Goal: Task Accomplishment & Management: Manage account settings

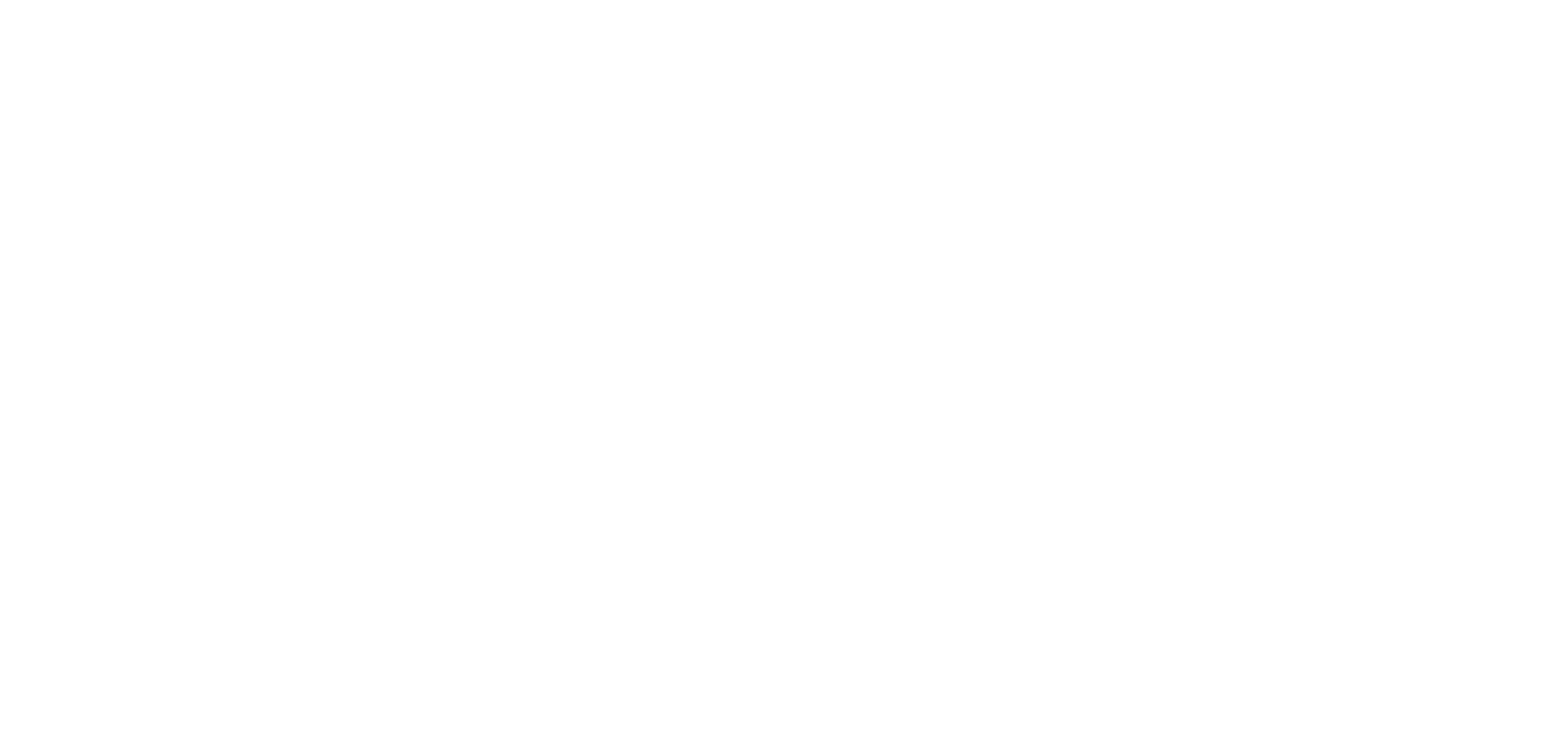
click at [409, 516] on html at bounding box center [773, 367] width 1547 height 734
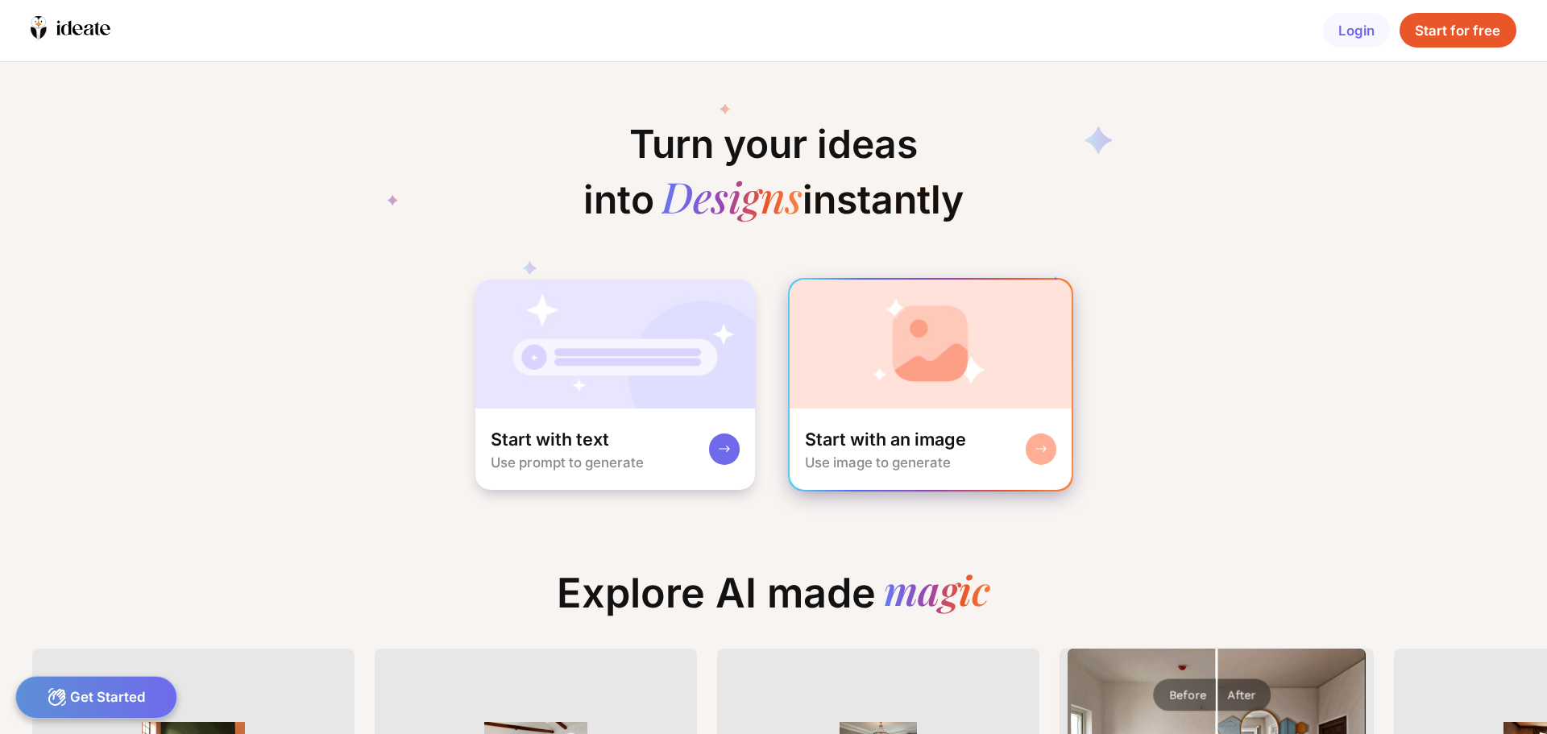
click at [1041, 444] on rect at bounding box center [1040, 448] width 13 height 13
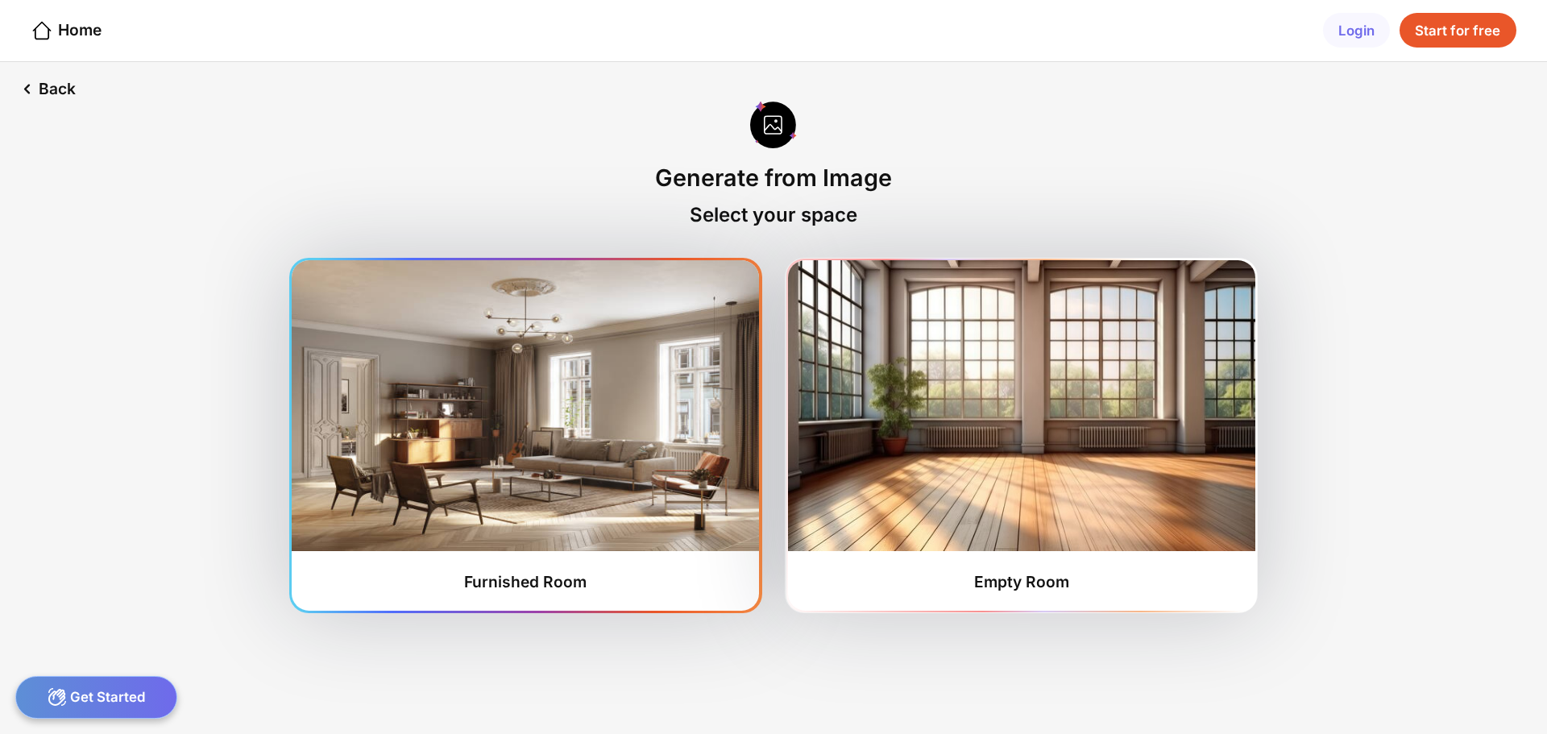
click at [609, 473] on img at bounding box center [525, 405] width 467 height 291
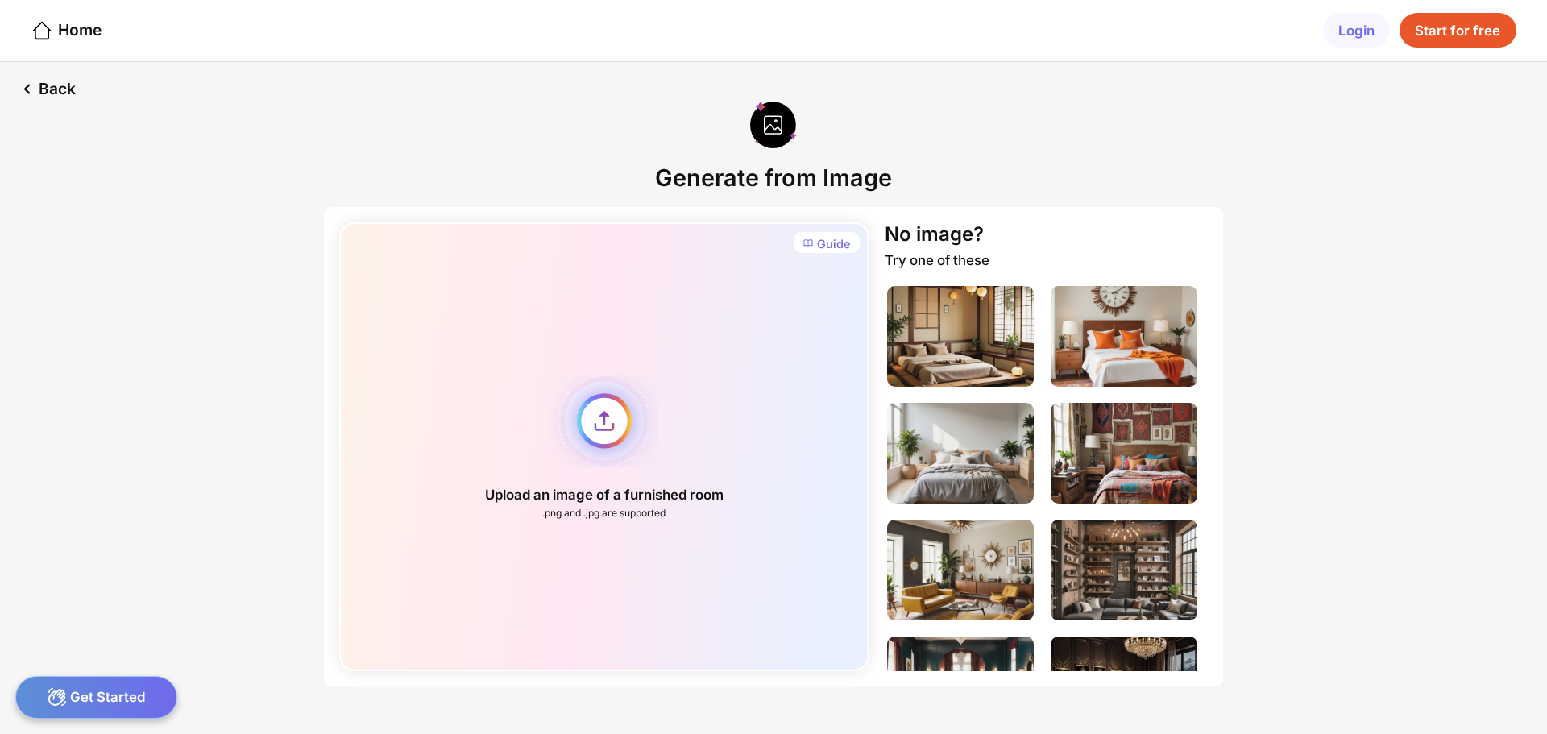
click at [605, 423] on div "Upload an image of a furnished room .png and .jpg are supported" at bounding box center [603, 446] width 529 height 449
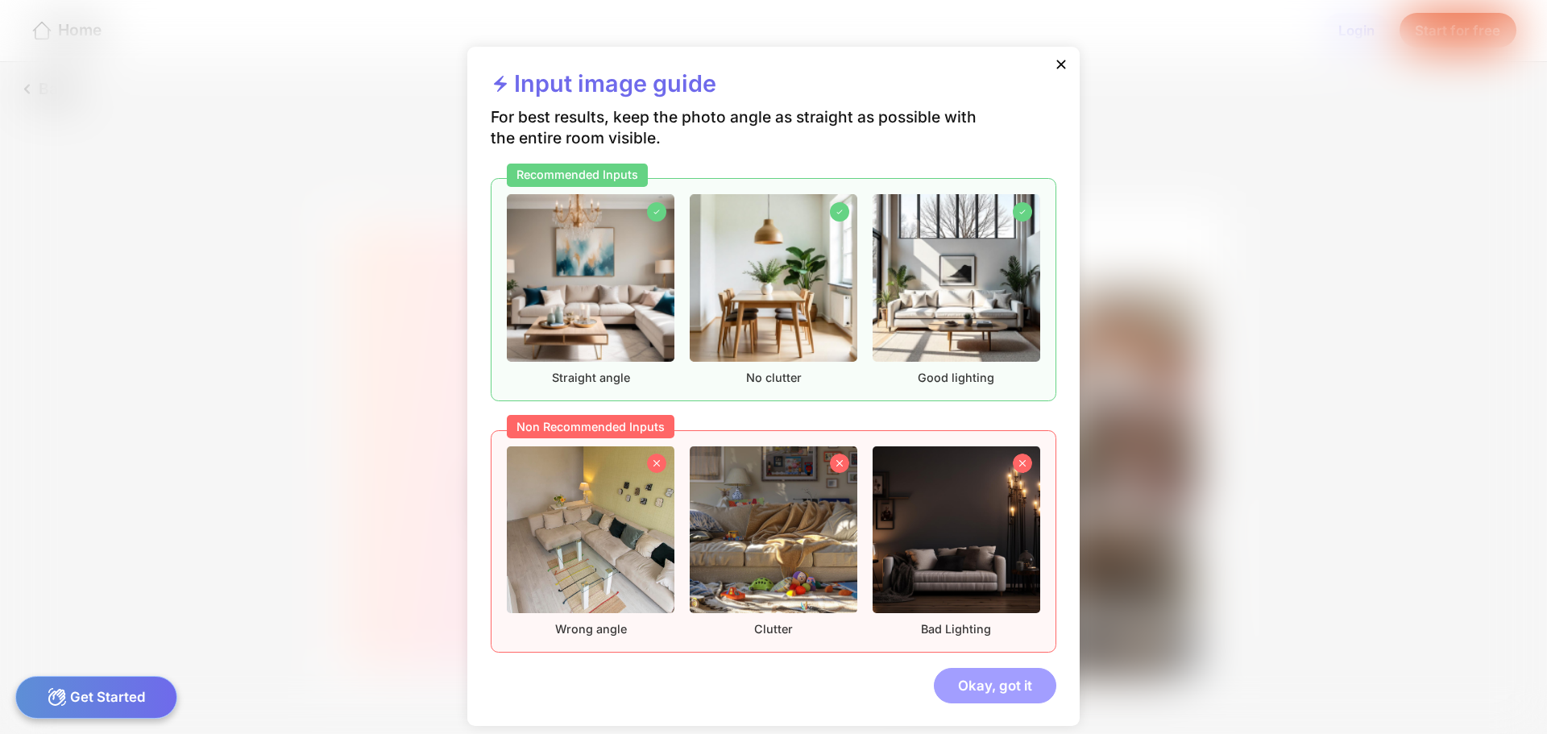
click at [994, 682] on div "Okay, got it" at bounding box center [995, 685] width 122 height 35
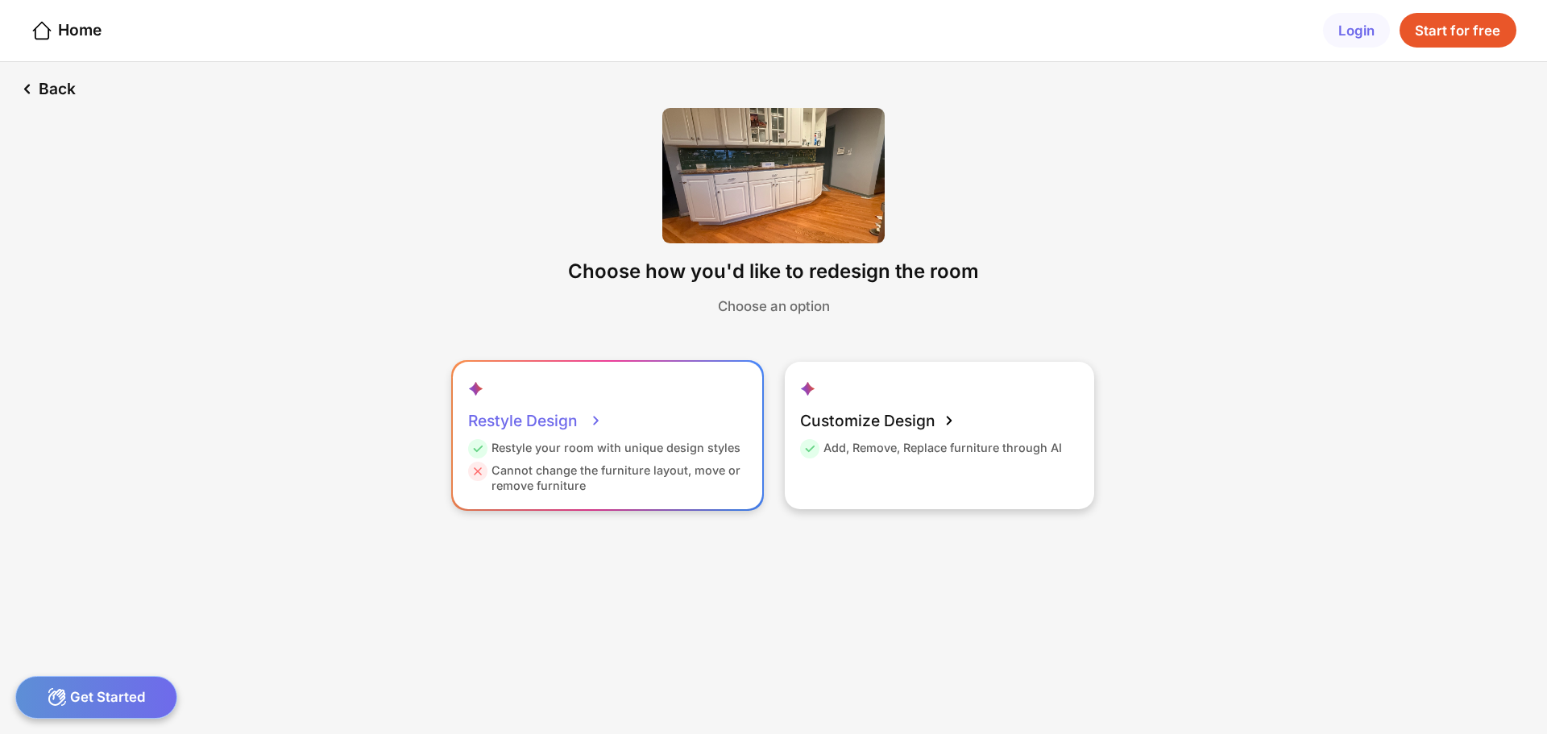
click at [555, 423] on div "Restyle Design" at bounding box center [535, 420] width 135 height 39
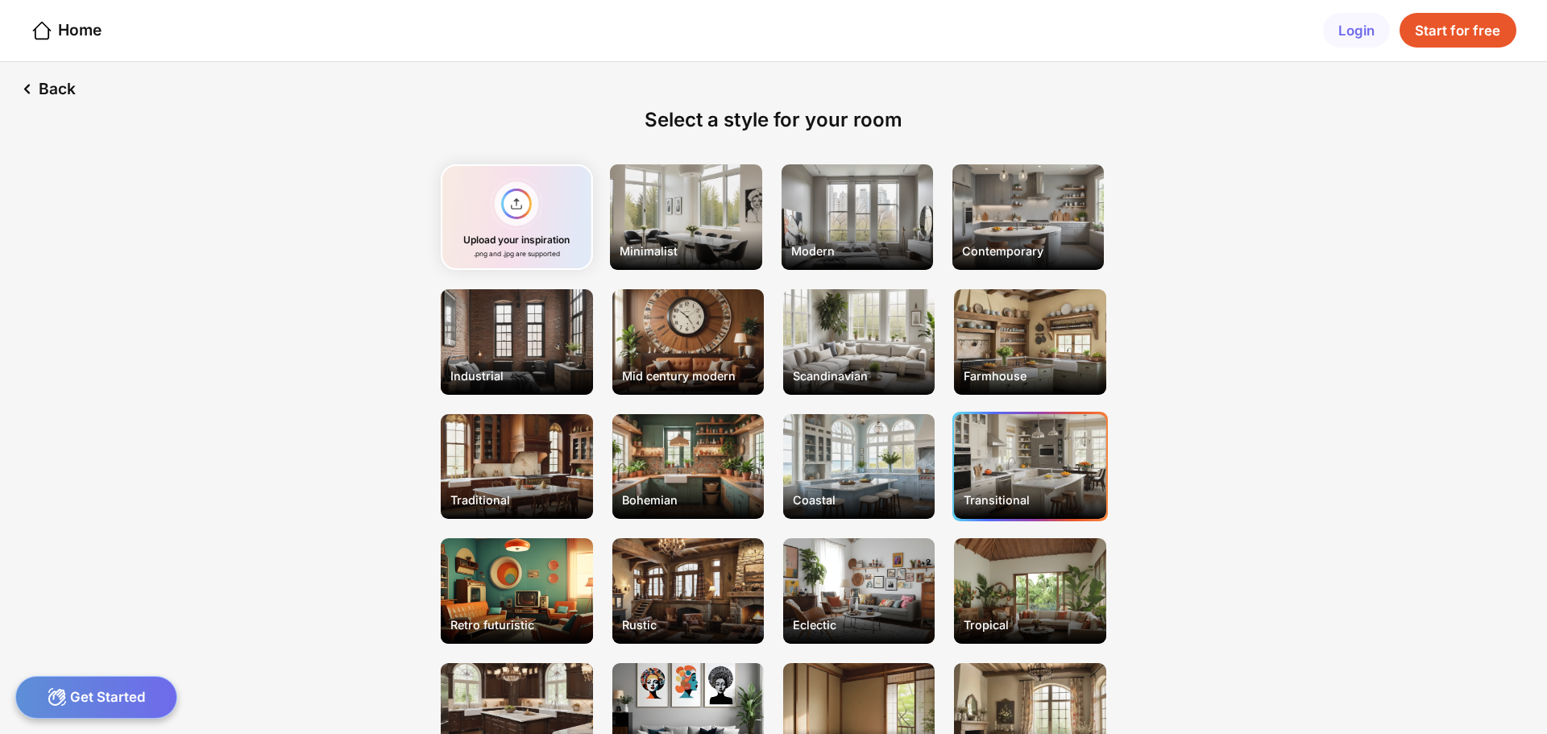
click at [1045, 465] on div "Transitional" at bounding box center [1029, 467] width 151 height 106
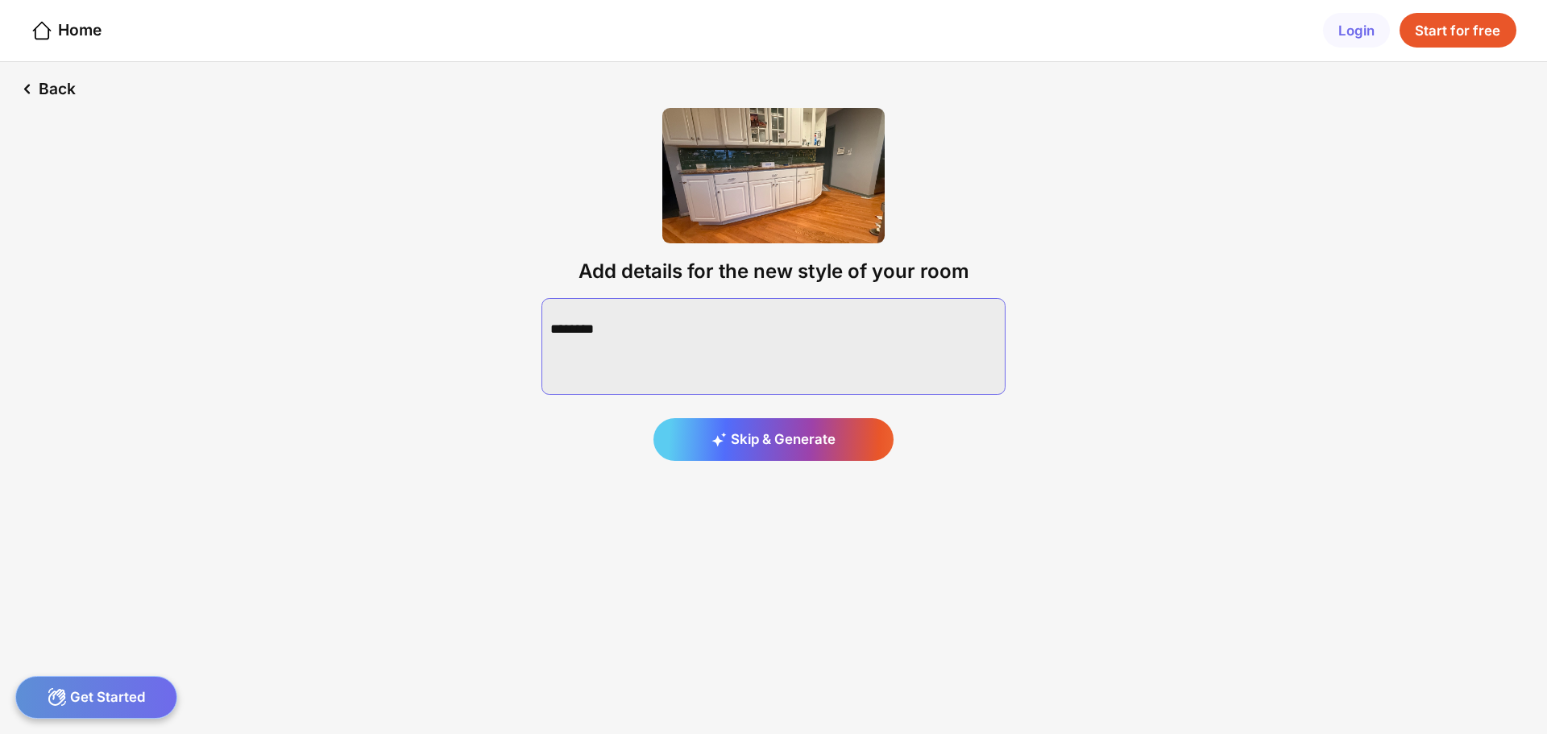
click at [678, 346] on textarea at bounding box center [773, 346] width 464 height 97
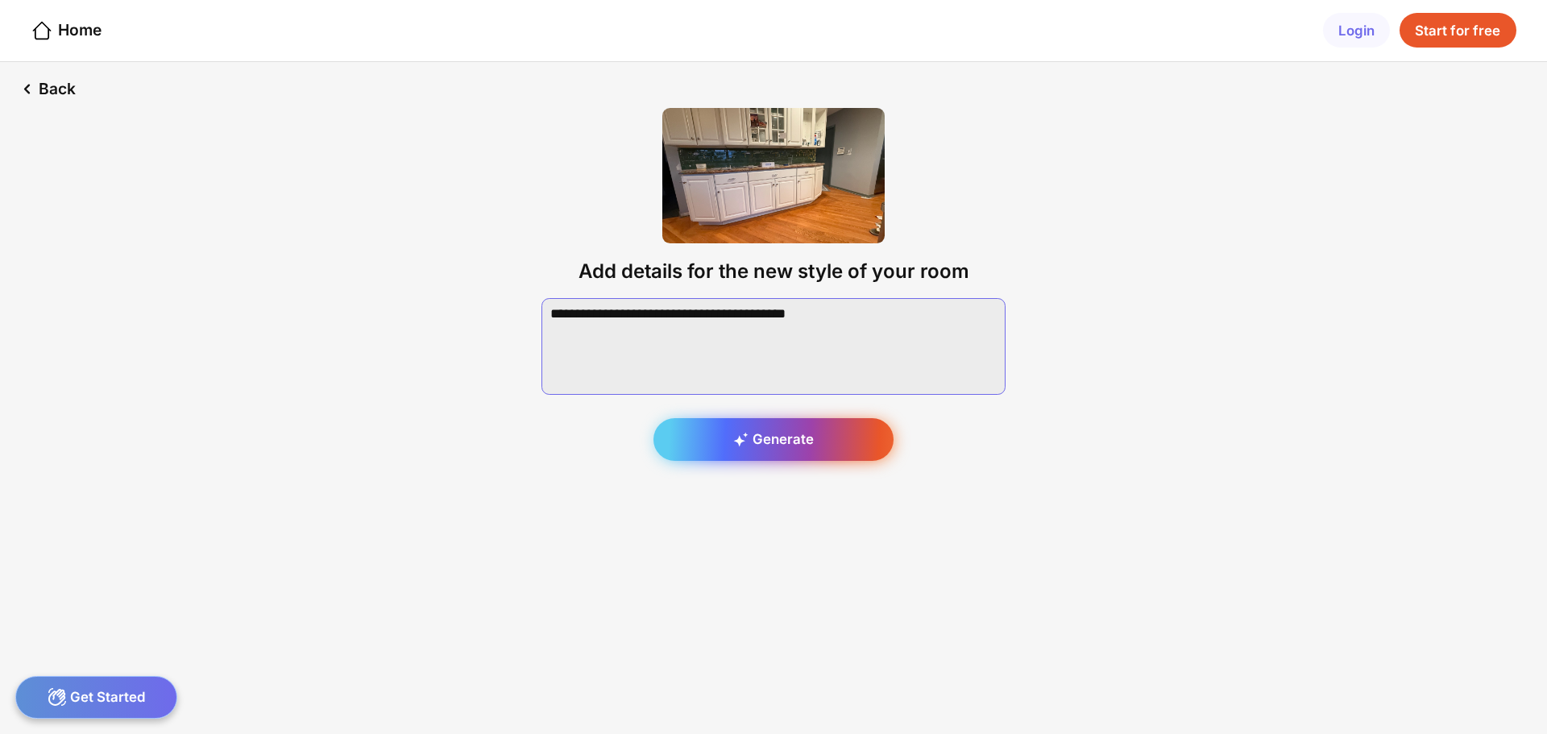
type textarea "**********"
click at [839, 432] on div "Generate" at bounding box center [773, 440] width 240 height 44
drag, startPoint x: 0, startPoint y: 0, endPoint x: 852, endPoint y: 434, distance: 955.9
click at [852, 434] on div "Generate" at bounding box center [773, 440] width 240 height 44
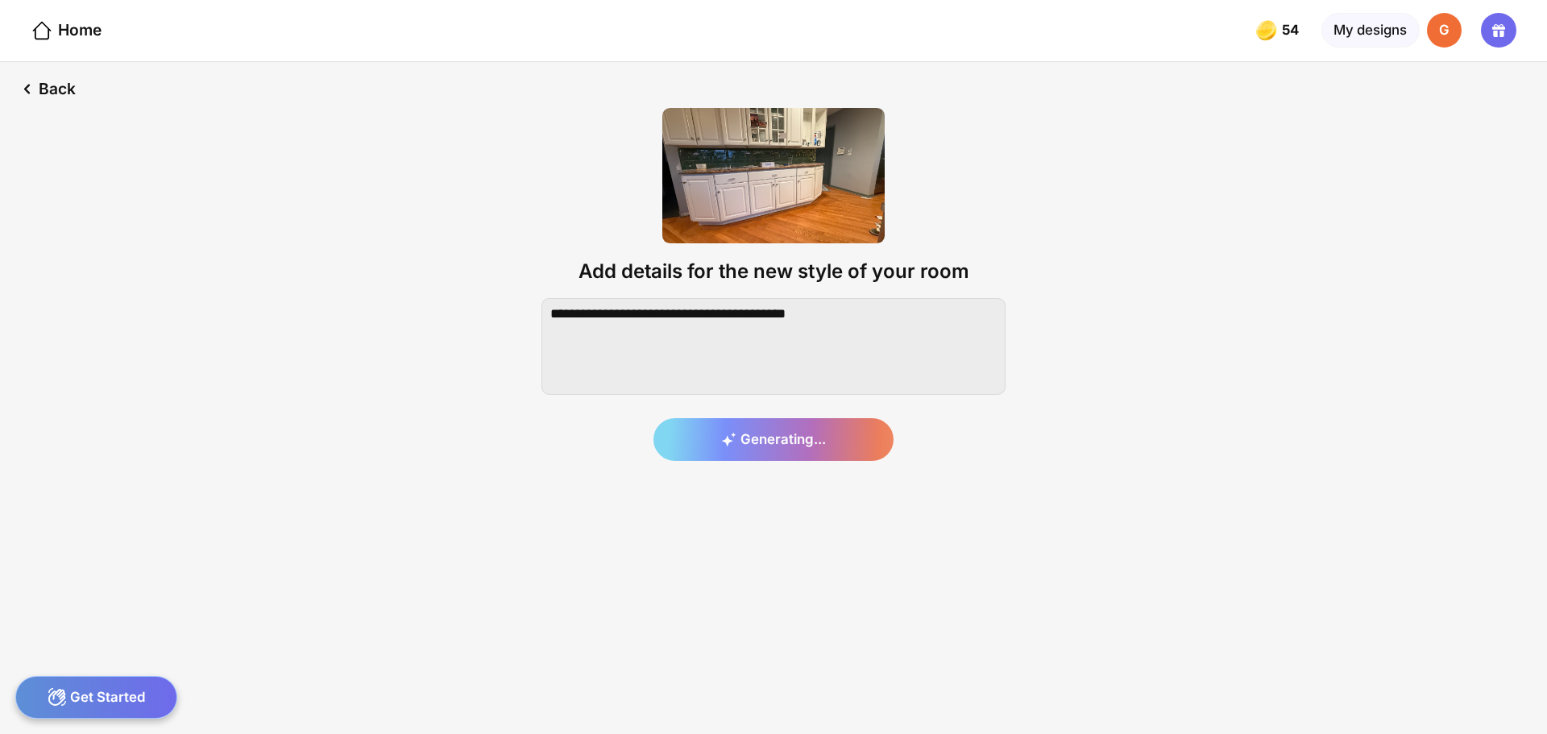
click at [109, 682] on div "Get Started" at bounding box center [96, 697] width 162 height 43
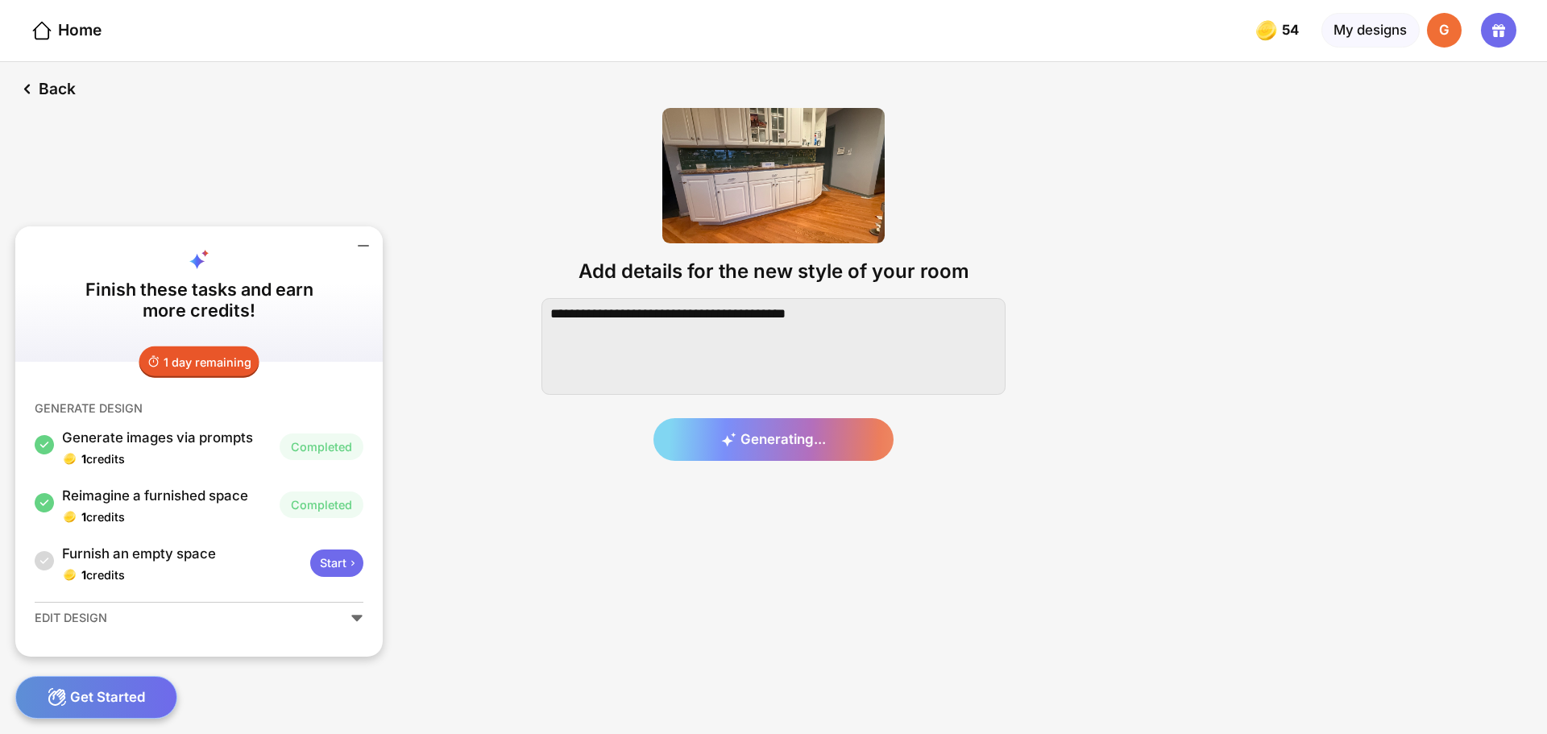
click at [110, 682] on div "Get Started" at bounding box center [96, 697] width 162 height 43
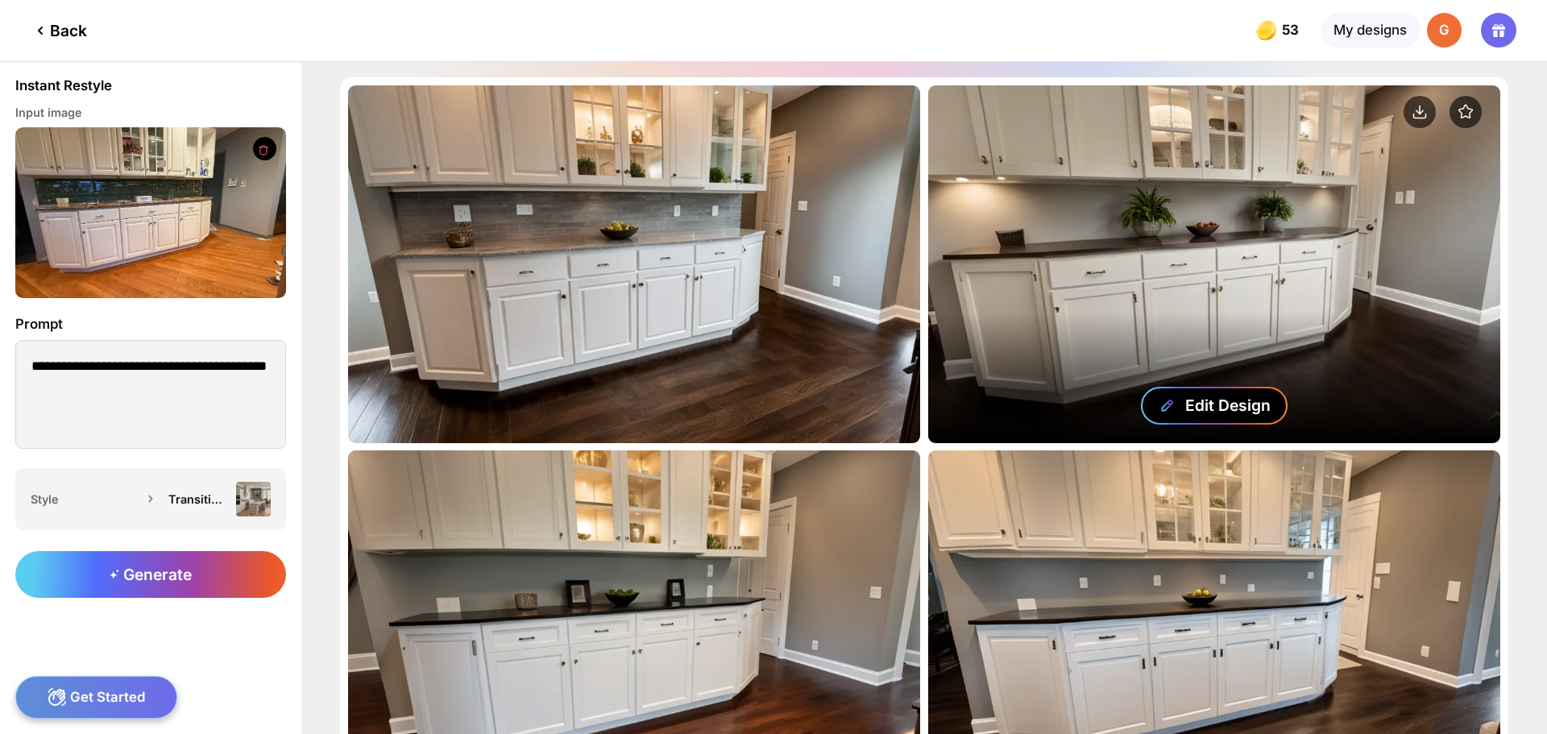
click at [1204, 397] on div "Edit Design" at bounding box center [1227, 405] width 85 height 19
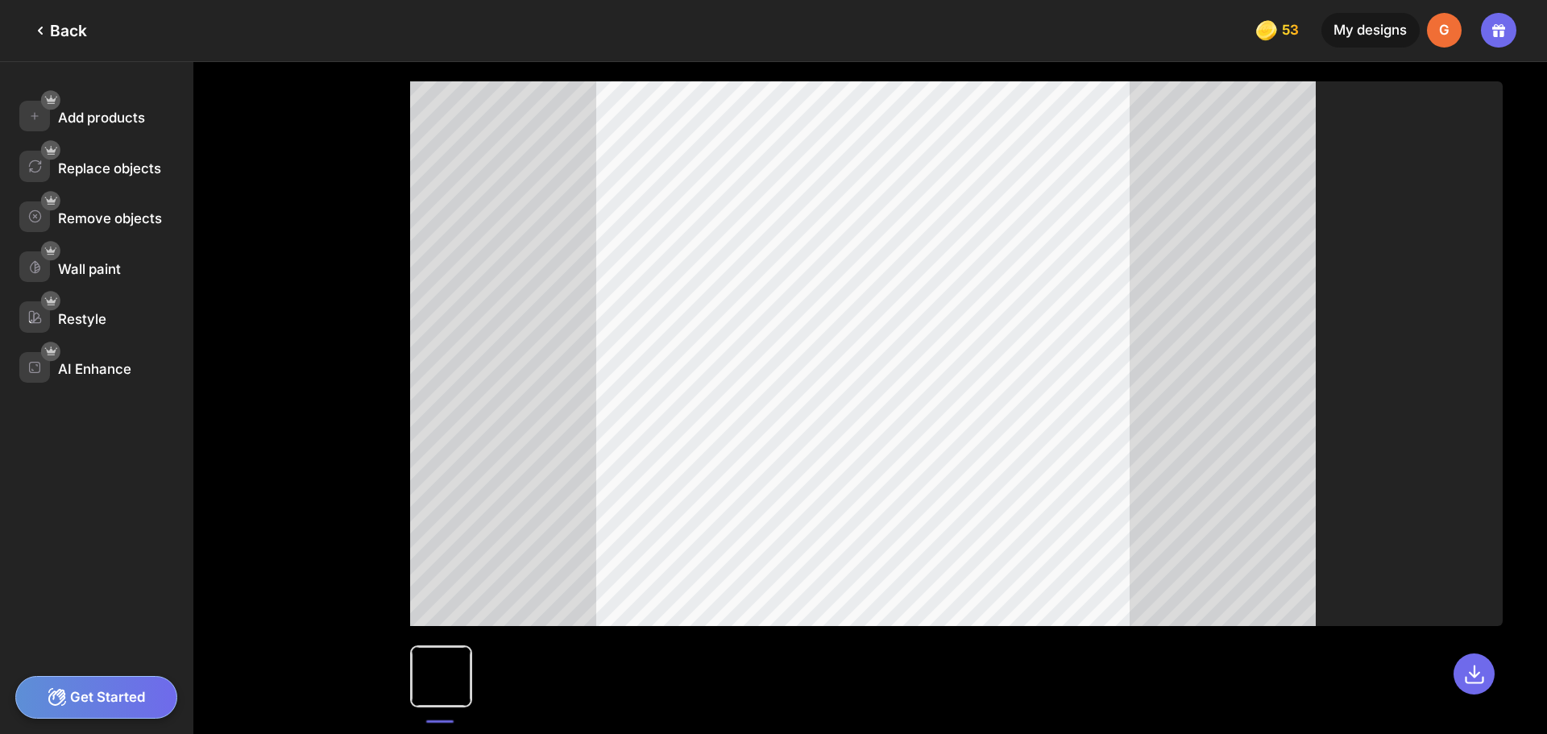
click at [130, 692] on div "Get Started" at bounding box center [96, 697] width 162 height 43
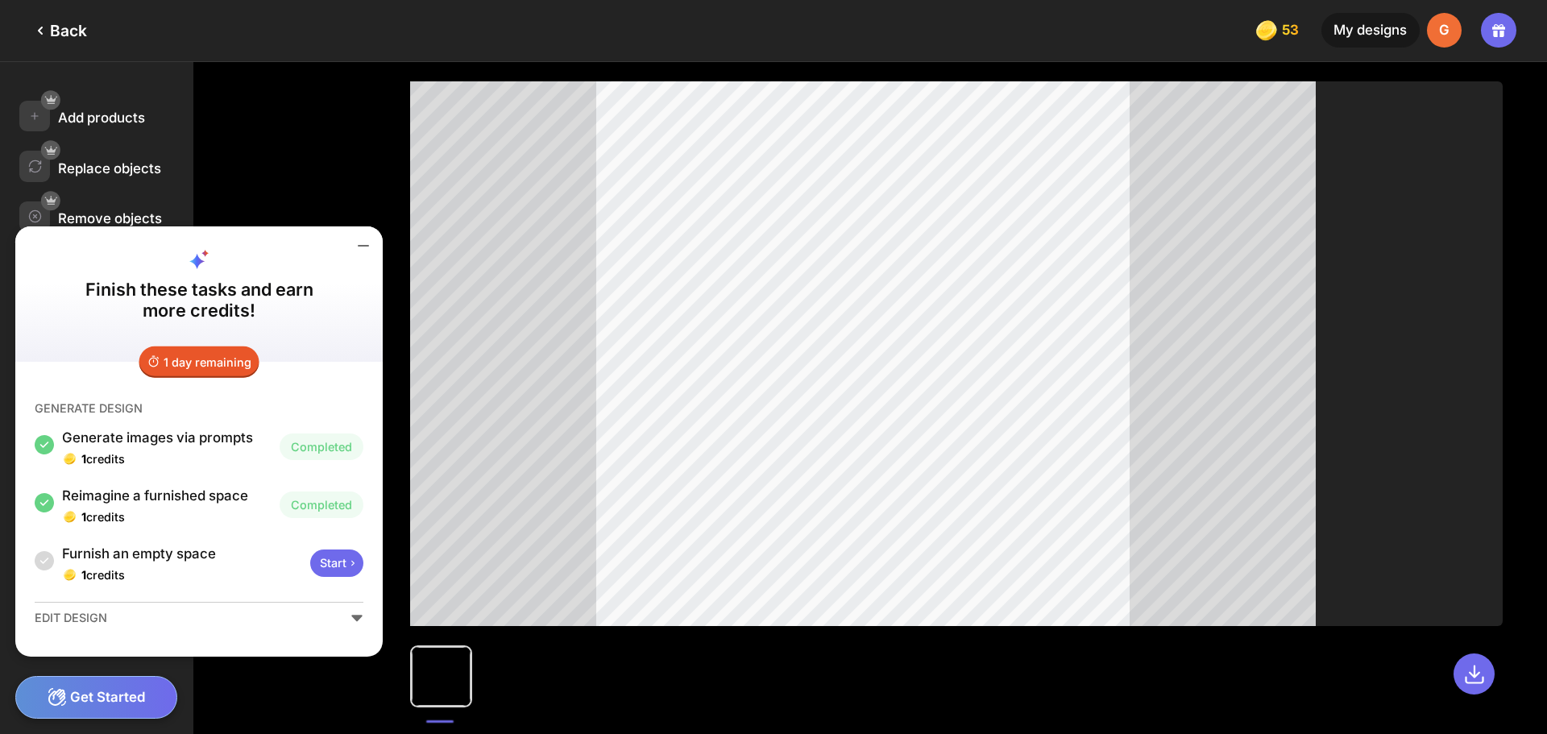
click at [341, 561] on div "Start" at bounding box center [336, 562] width 53 height 27
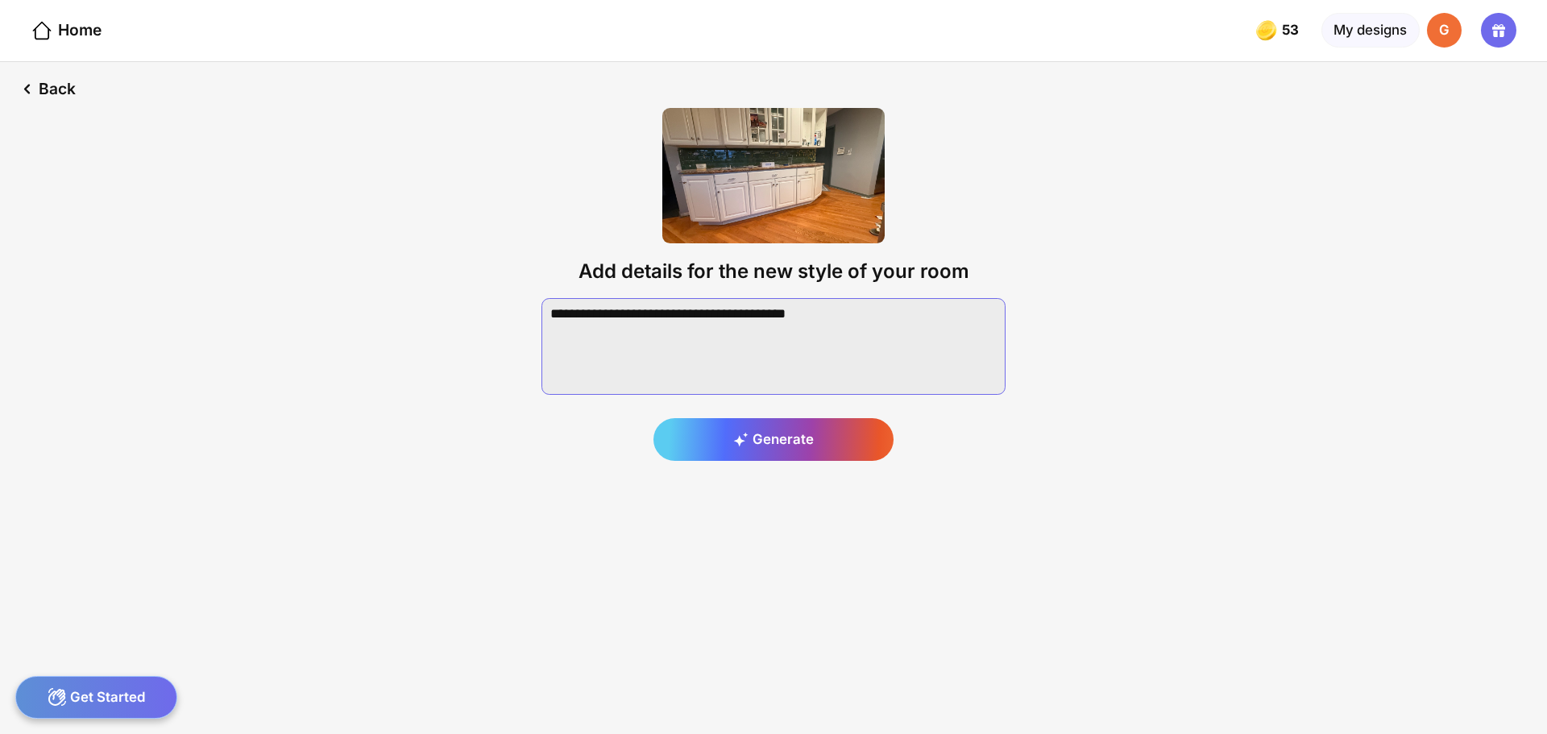
click at [855, 320] on textarea at bounding box center [773, 346] width 464 height 97
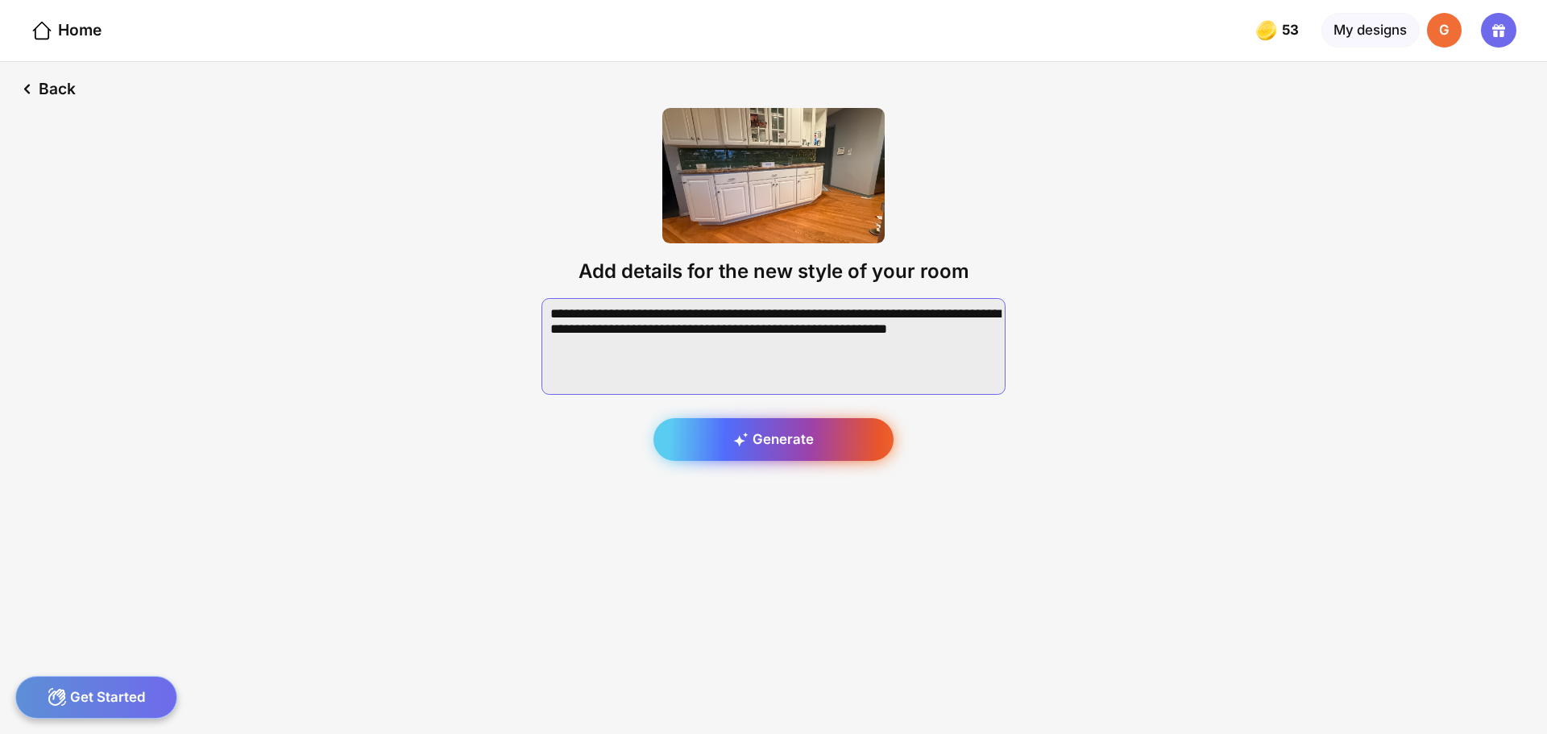
type textarea "**********"
click at [783, 446] on div "Generate" at bounding box center [773, 440] width 240 height 44
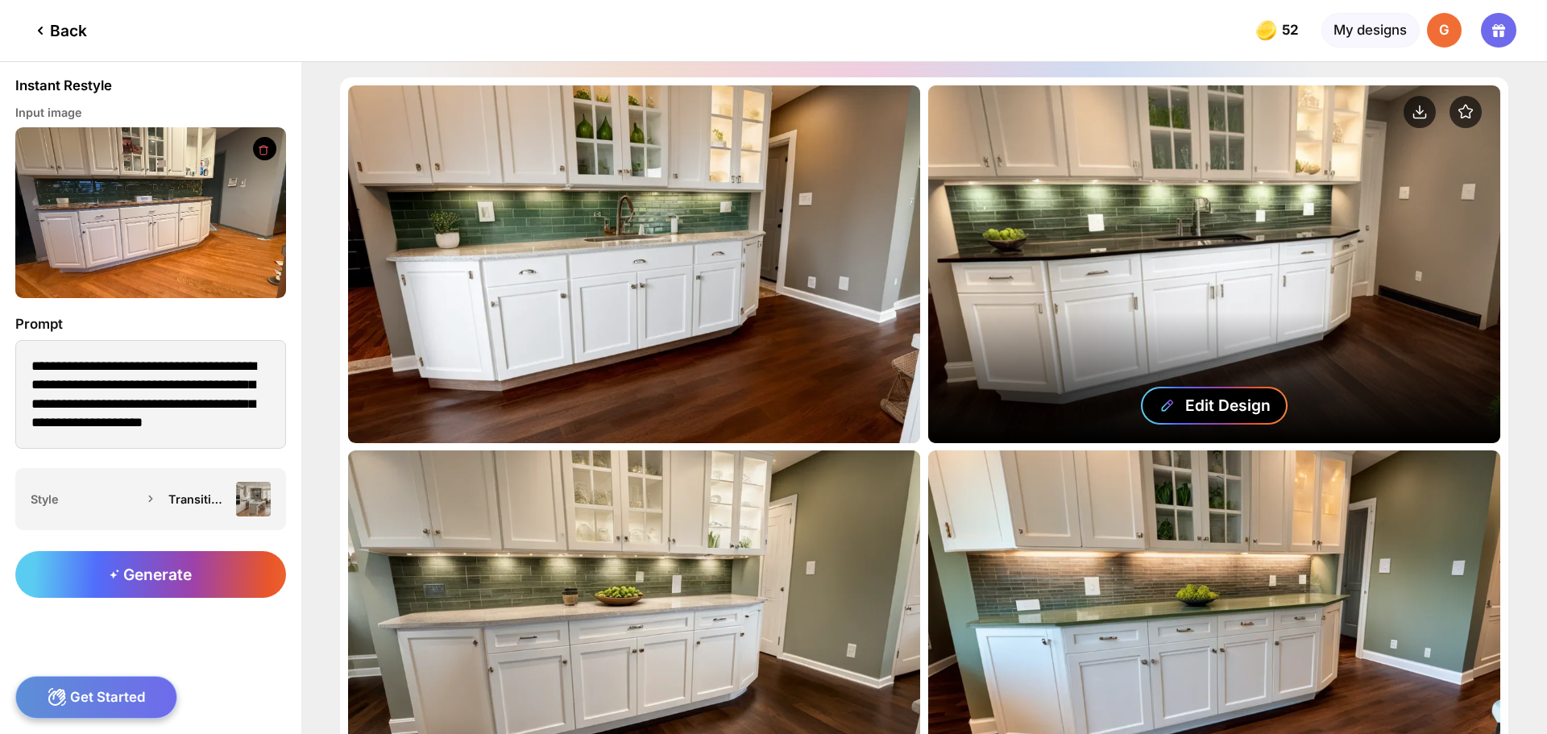
click at [1232, 401] on div "Edit Design" at bounding box center [1227, 405] width 85 height 19
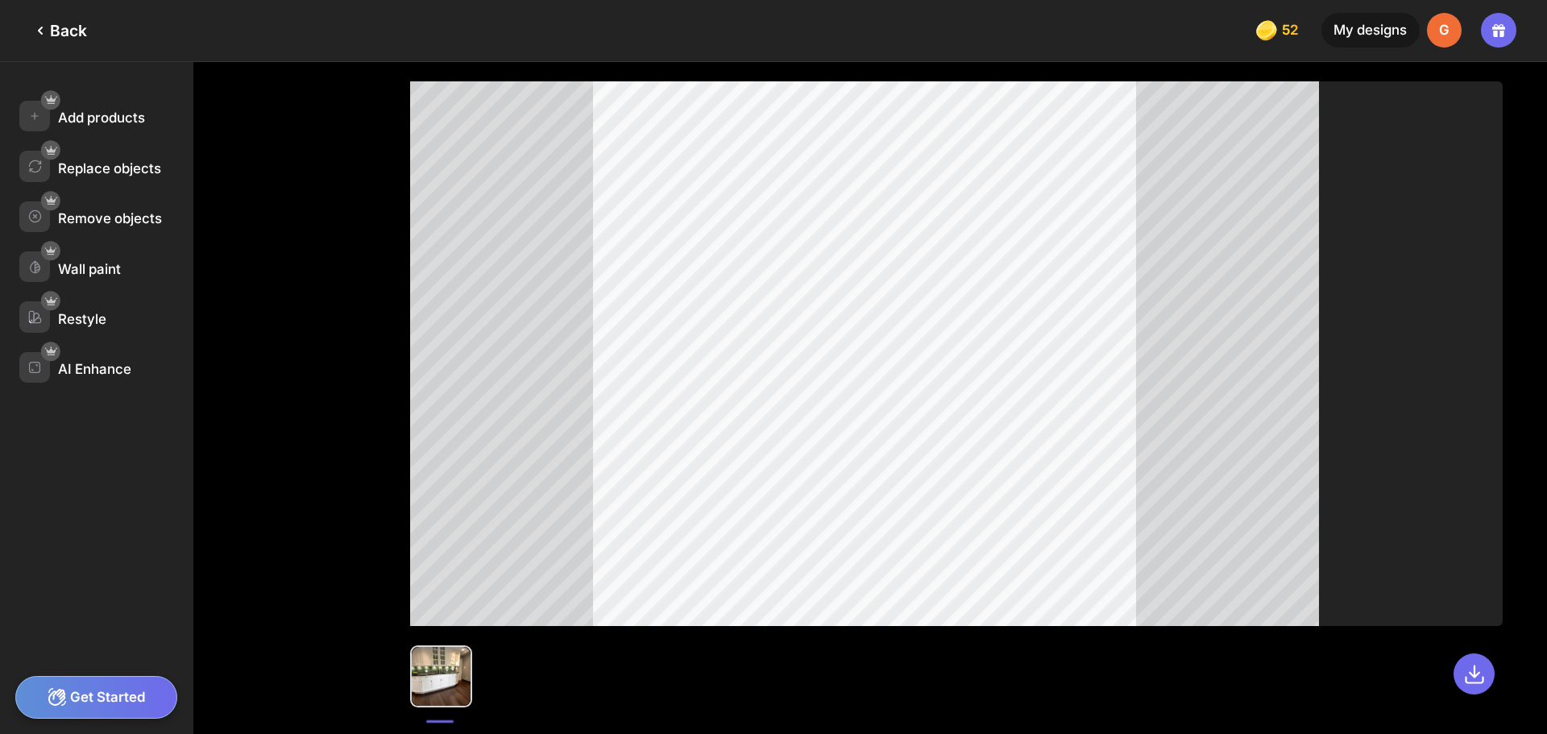
click at [106, 689] on div "Get Started" at bounding box center [96, 697] width 162 height 43
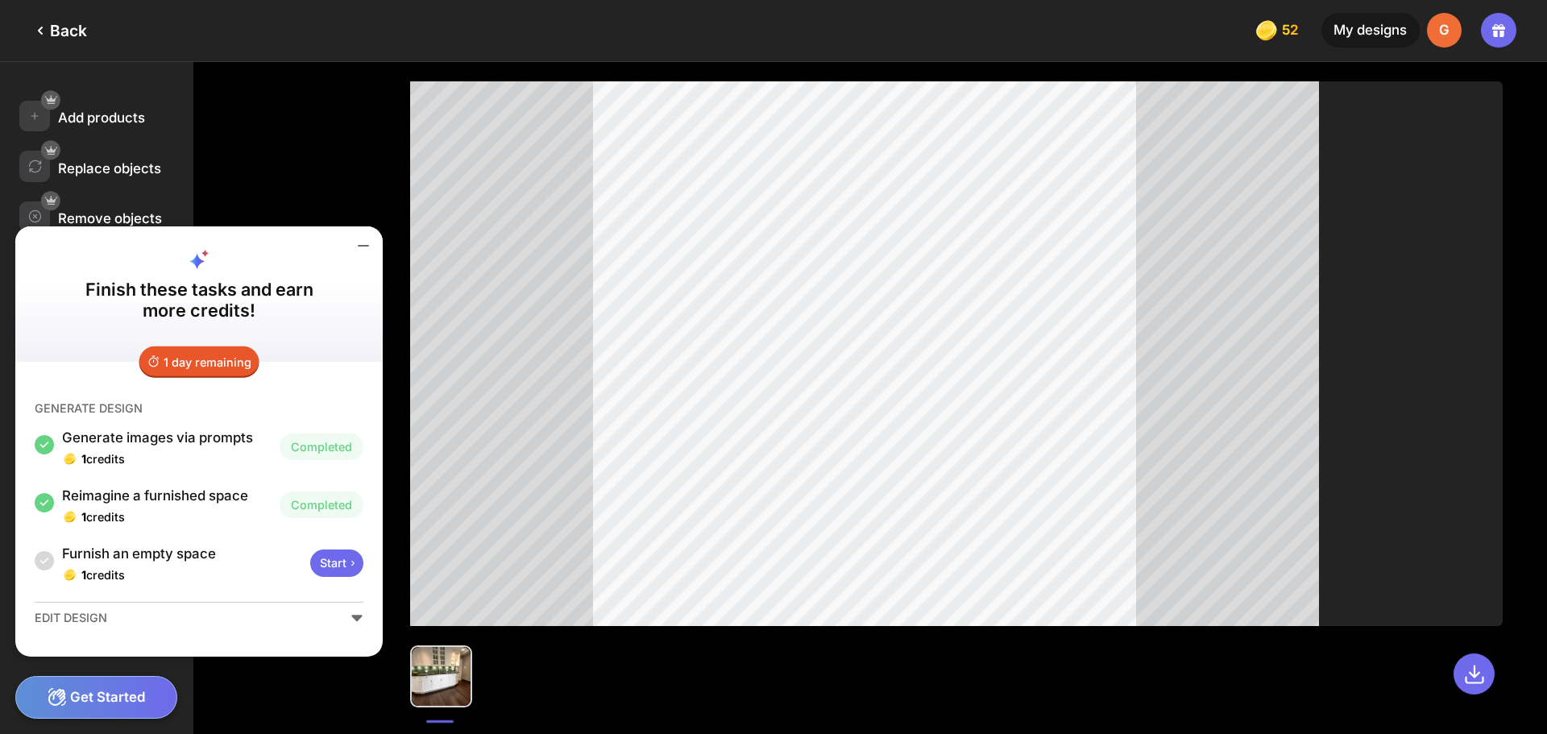
click at [334, 557] on div "Start" at bounding box center [336, 562] width 53 height 27
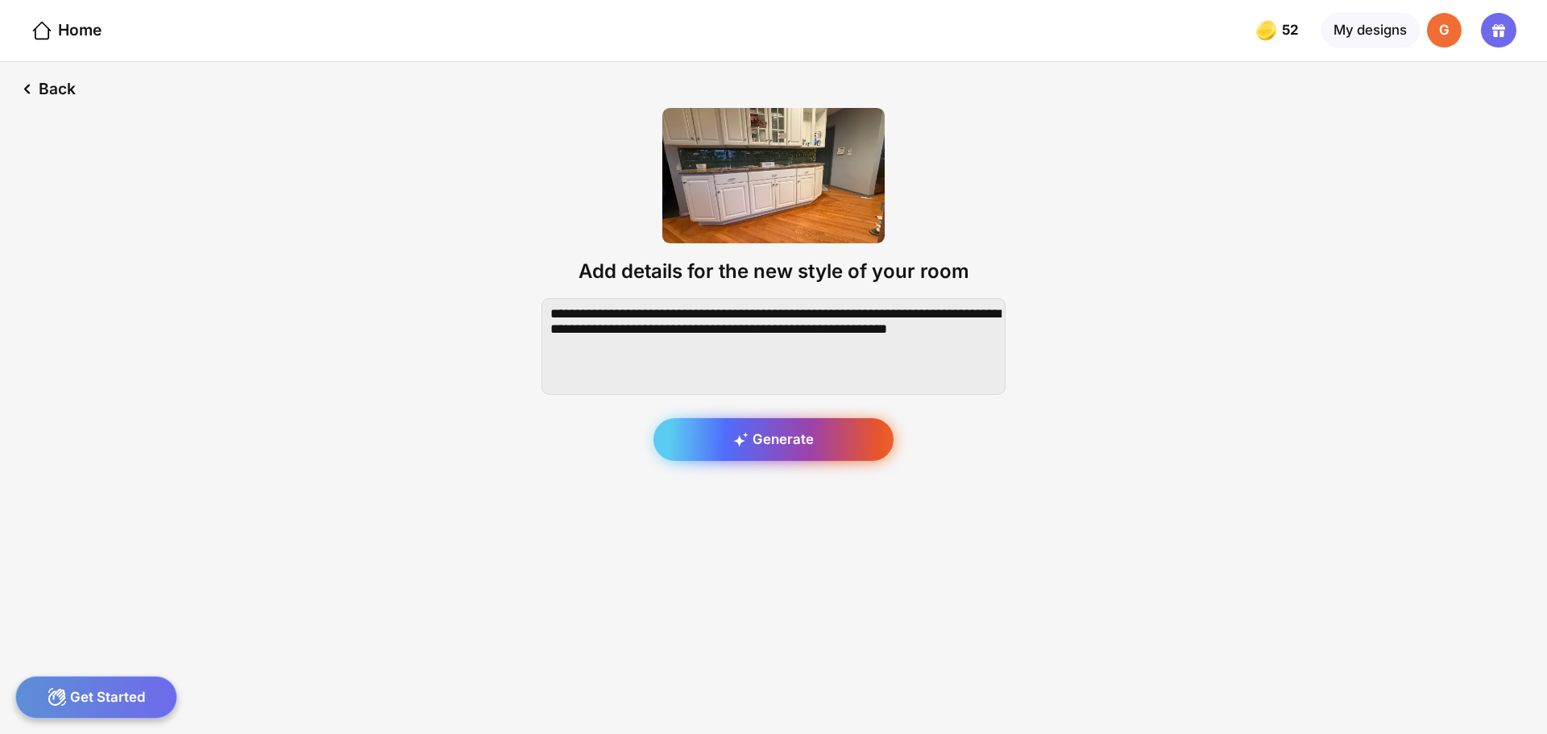
click at [769, 429] on div "Generate" at bounding box center [773, 440] width 240 height 44
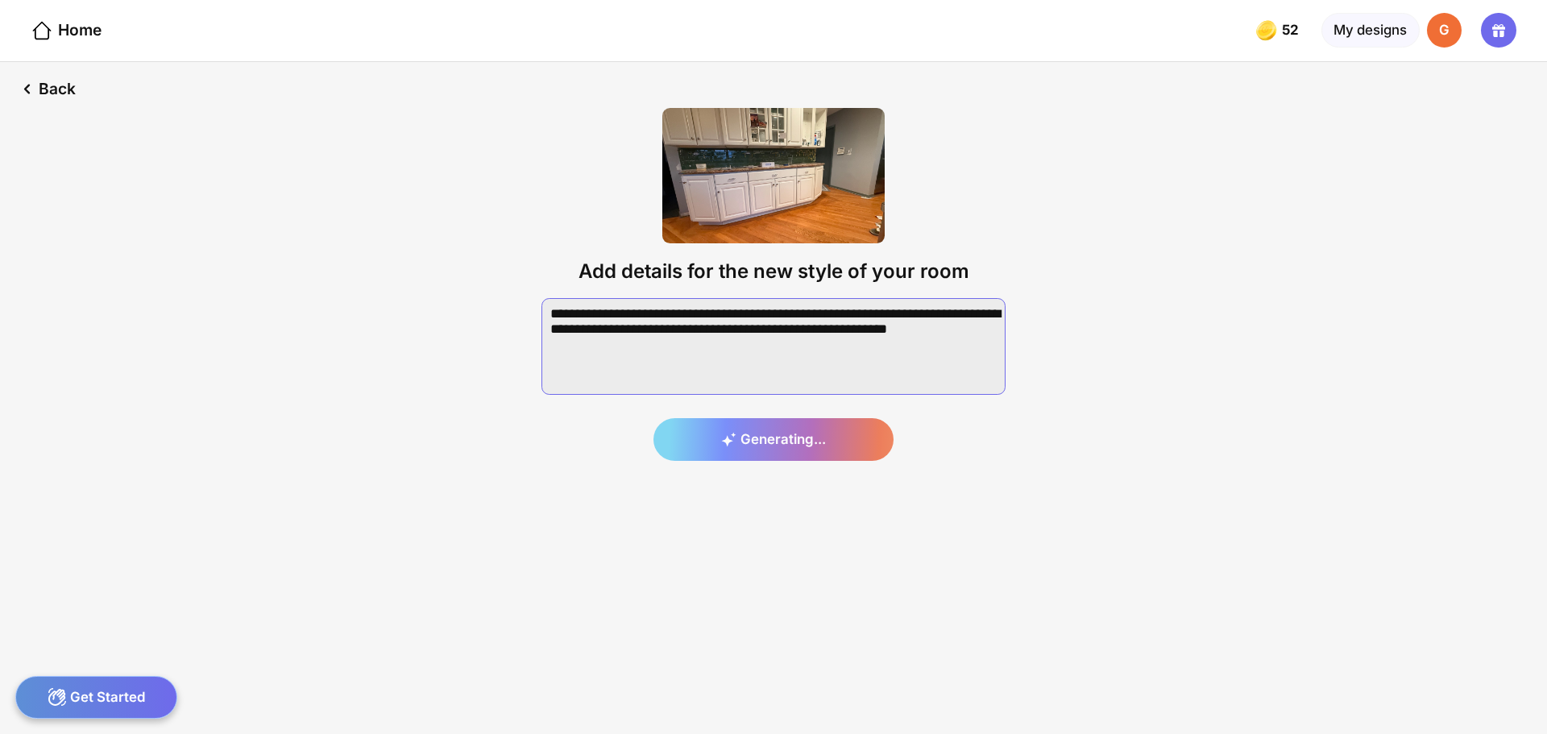
click at [694, 375] on textarea at bounding box center [773, 346] width 464 height 97
click at [681, 354] on textarea at bounding box center [773, 346] width 464 height 97
drag, startPoint x: 681, startPoint y: 354, endPoint x: 474, endPoint y: 351, distance: 207.1
click at [474, 351] on div "Back Add details for the new style of your room Generating..." at bounding box center [773, 398] width 1547 height 672
click at [801, 343] on textarea at bounding box center [773, 346] width 464 height 97
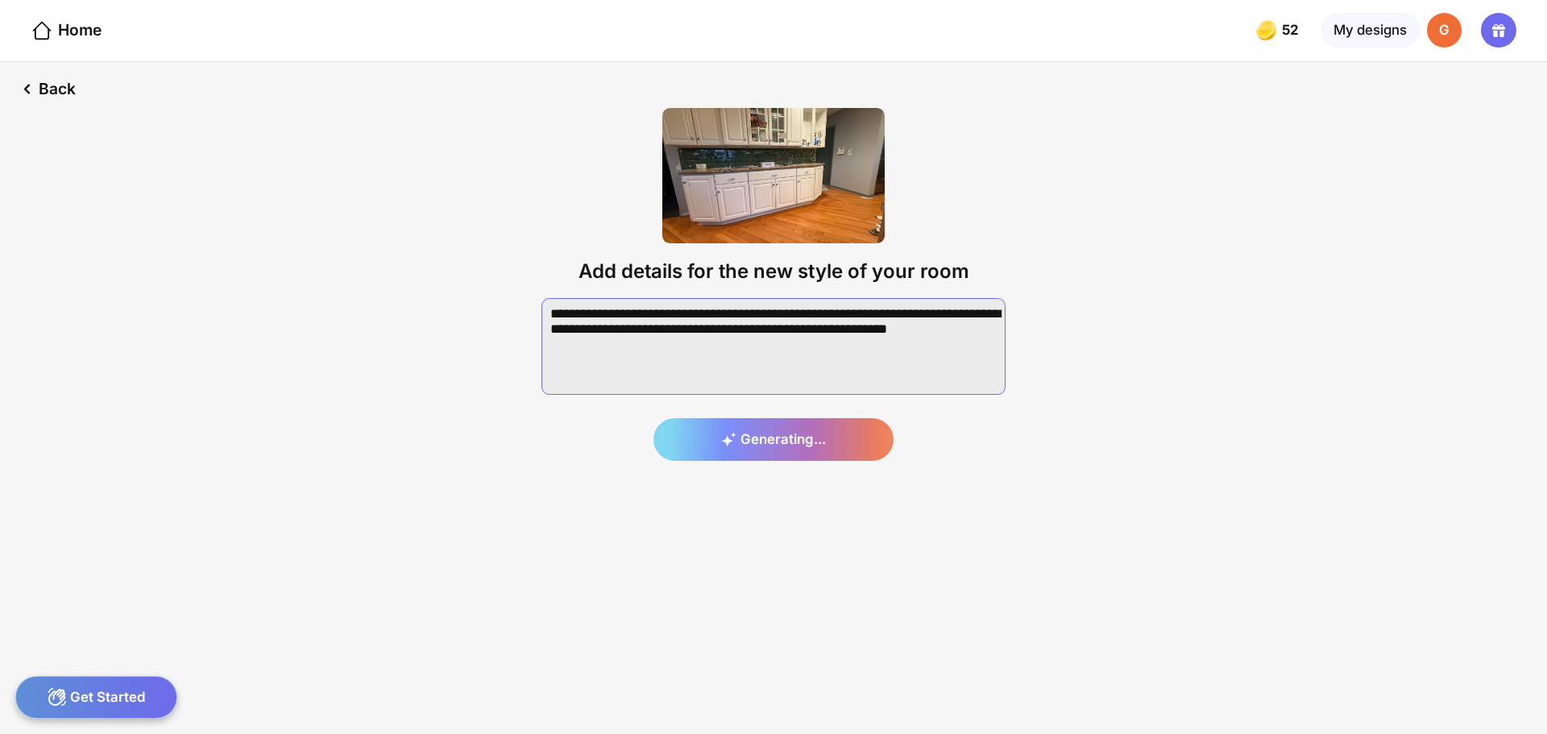
click at [673, 346] on textarea at bounding box center [773, 346] width 464 height 97
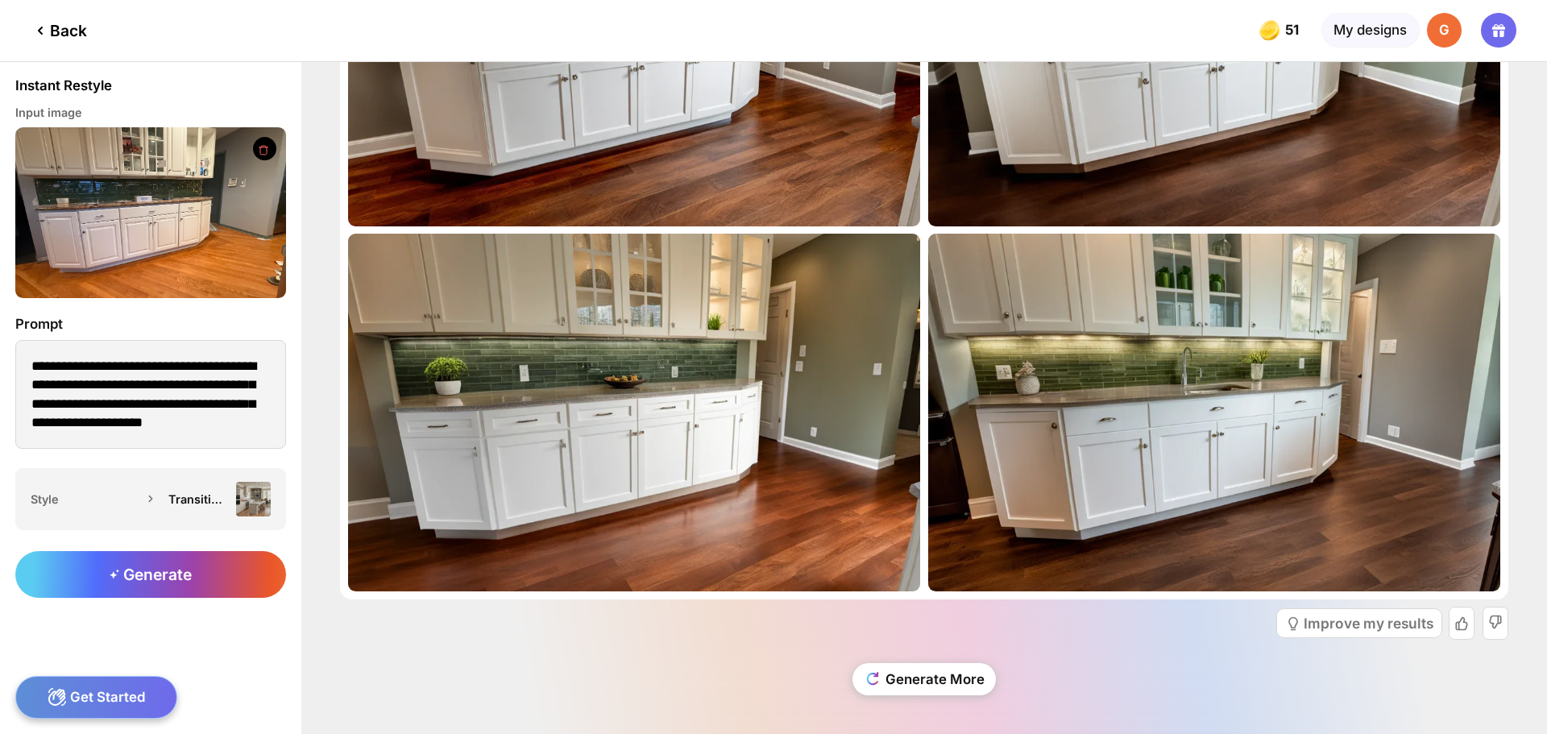
scroll to position [222, 0]
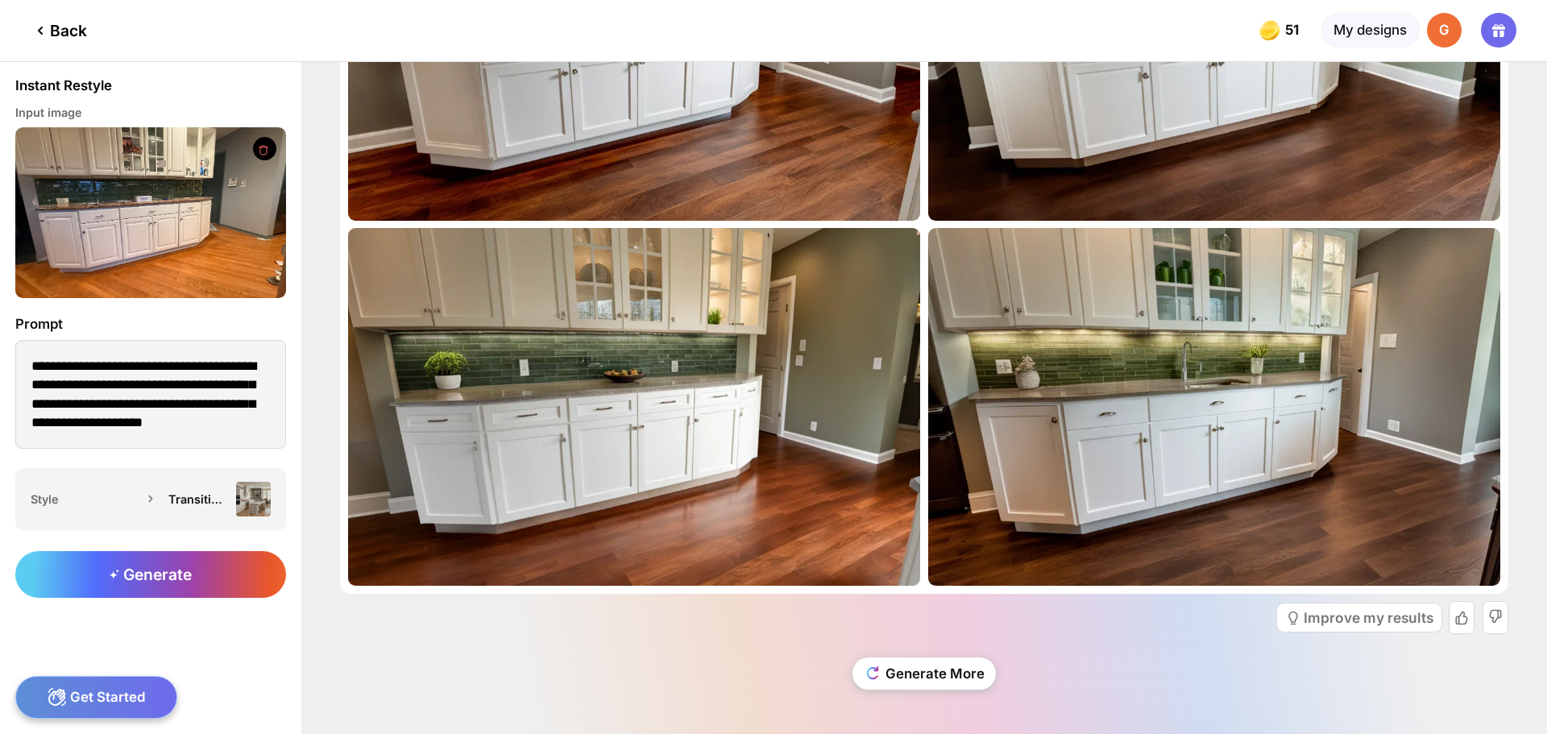
click at [91, 694] on div "Get Started" at bounding box center [96, 697] width 162 height 43
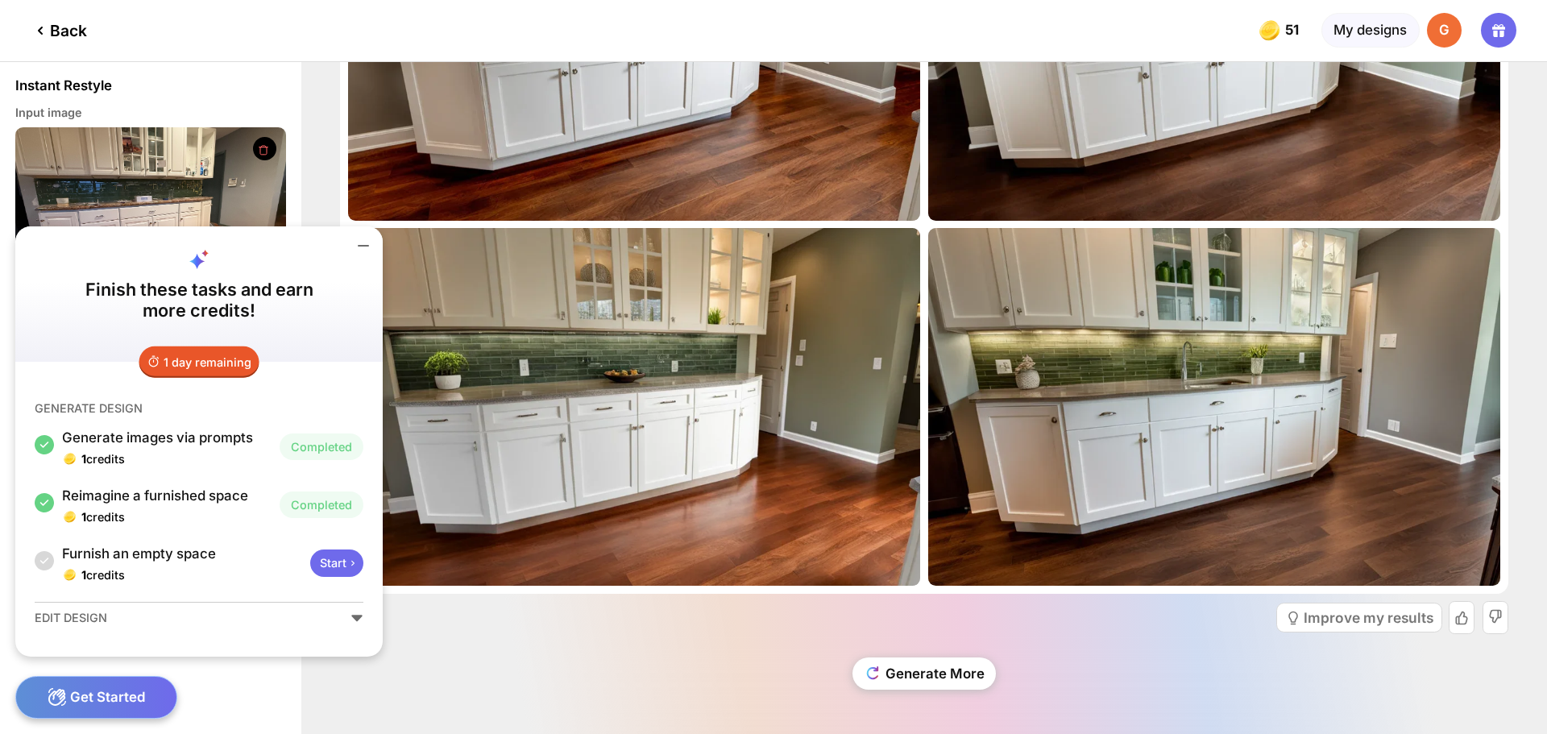
click at [322, 566] on div "Start" at bounding box center [336, 562] width 53 height 27
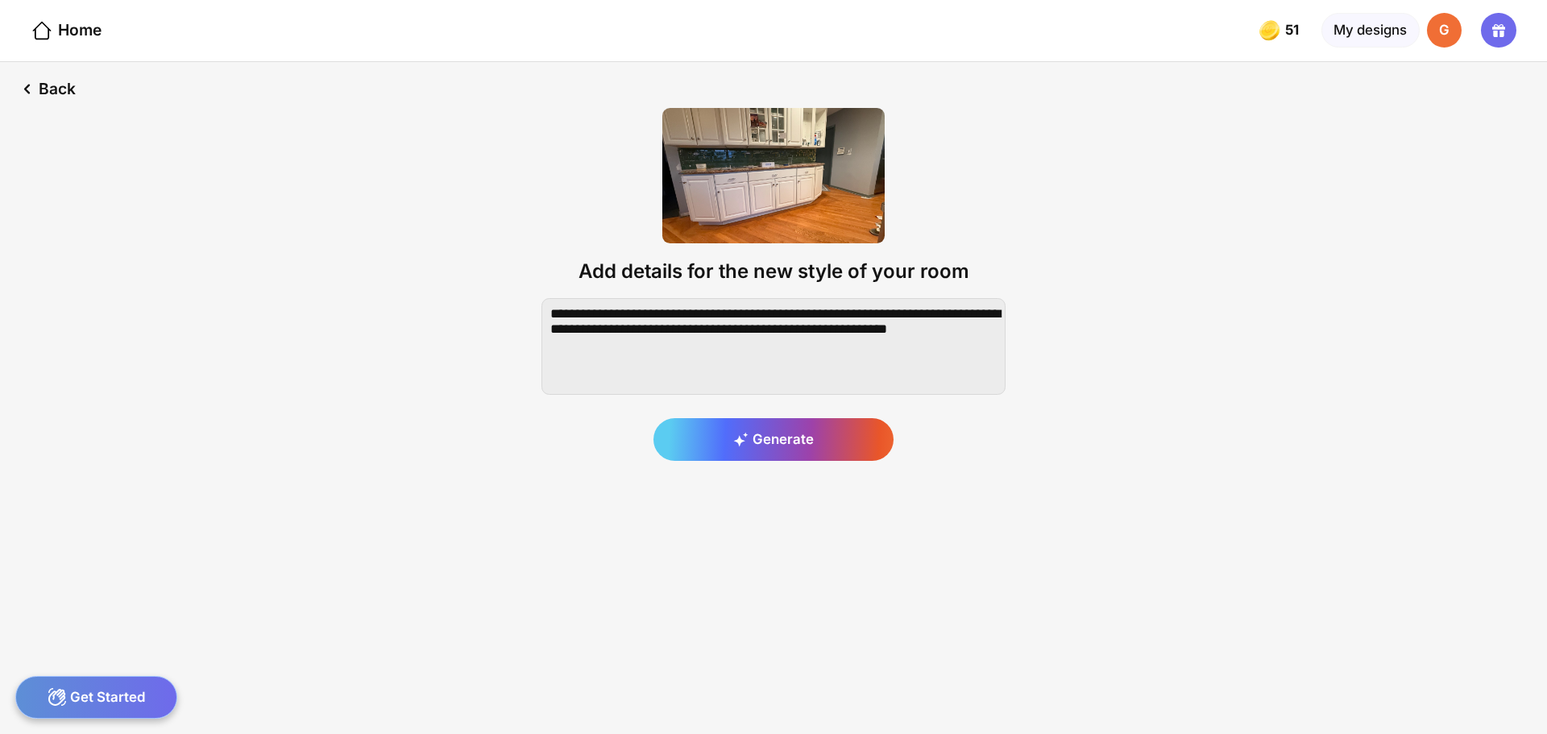
click at [779, 164] on img at bounding box center [773, 175] width 222 height 135
drag, startPoint x: 650, startPoint y: 358, endPoint x: 506, endPoint y: 309, distance: 152.1
click at [506, 309] on div "Back Add details for the new style of your room Generate" at bounding box center [773, 398] width 1547 height 672
type textarea "**********"
click at [743, 433] on icon at bounding box center [740, 439] width 15 height 15
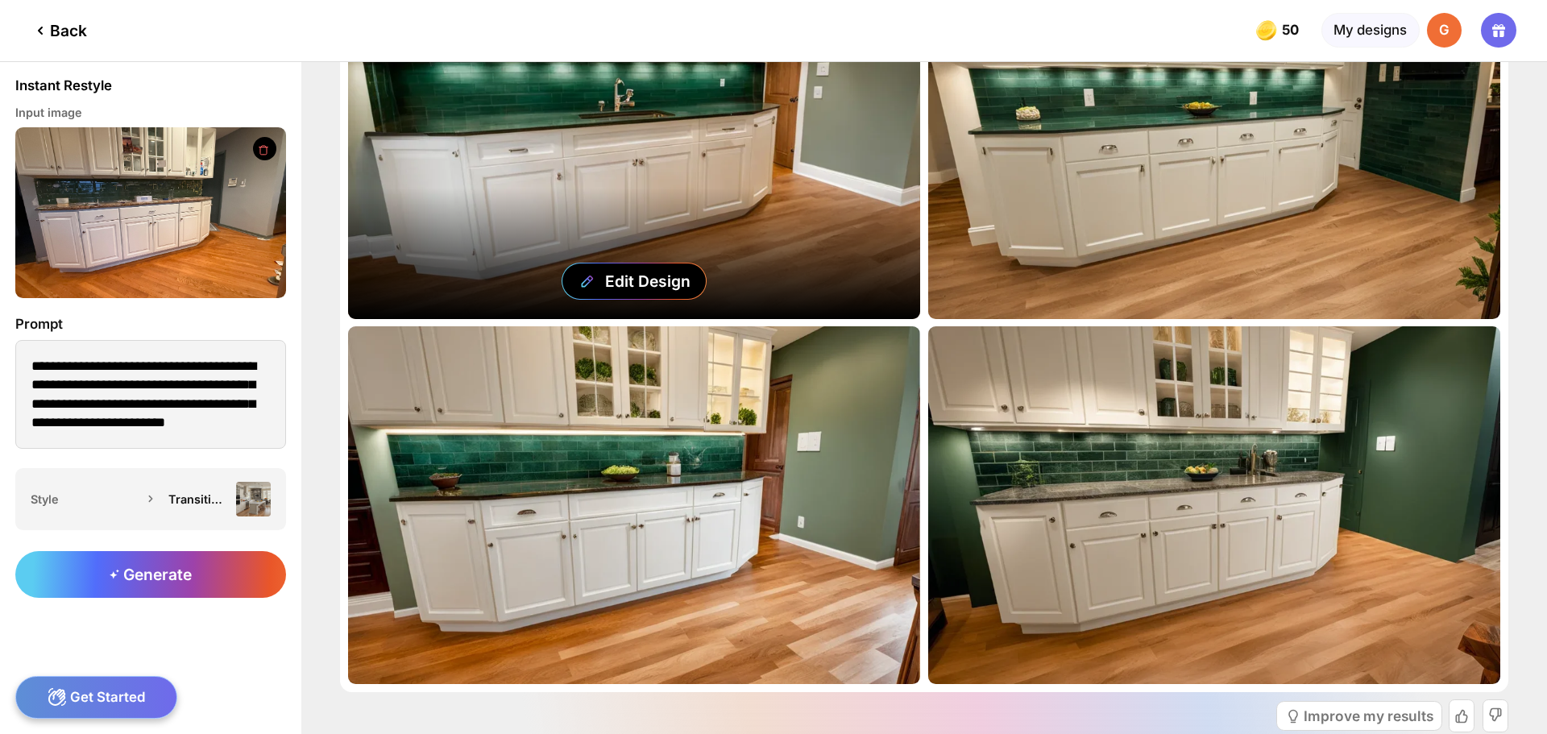
scroll to position [222, 0]
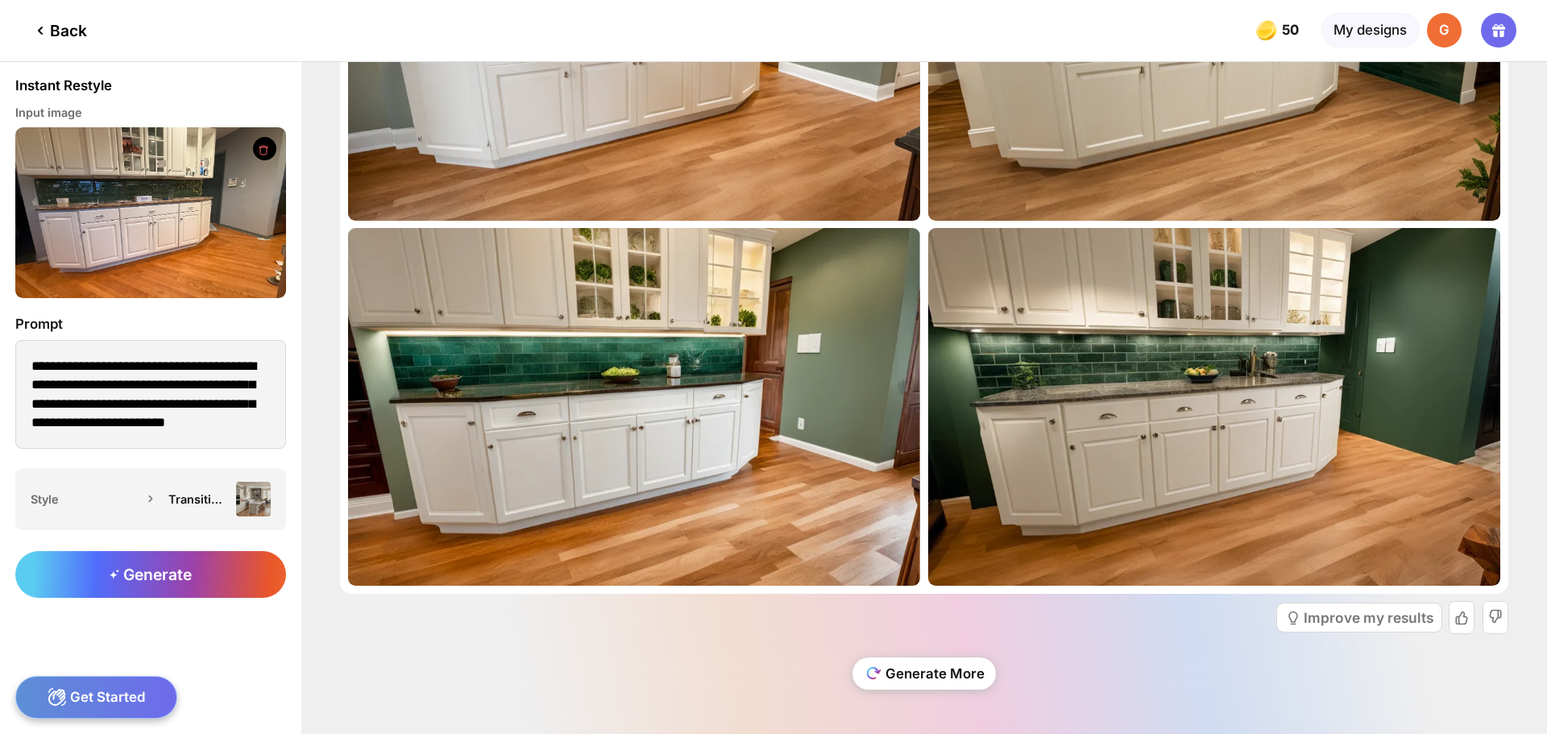
click at [961, 665] on div "Generate More" at bounding box center [923, 673] width 143 height 32
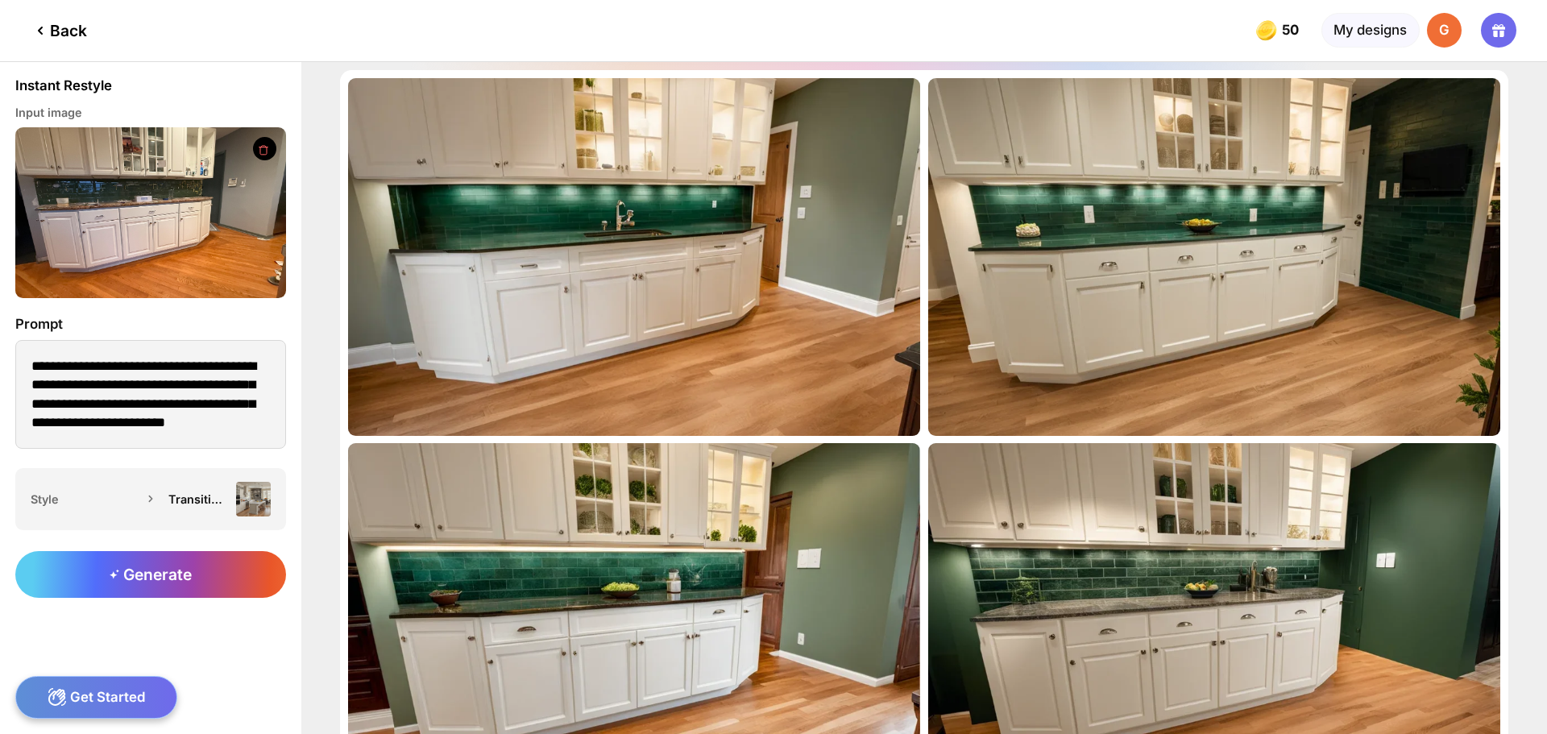
scroll to position [0, 0]
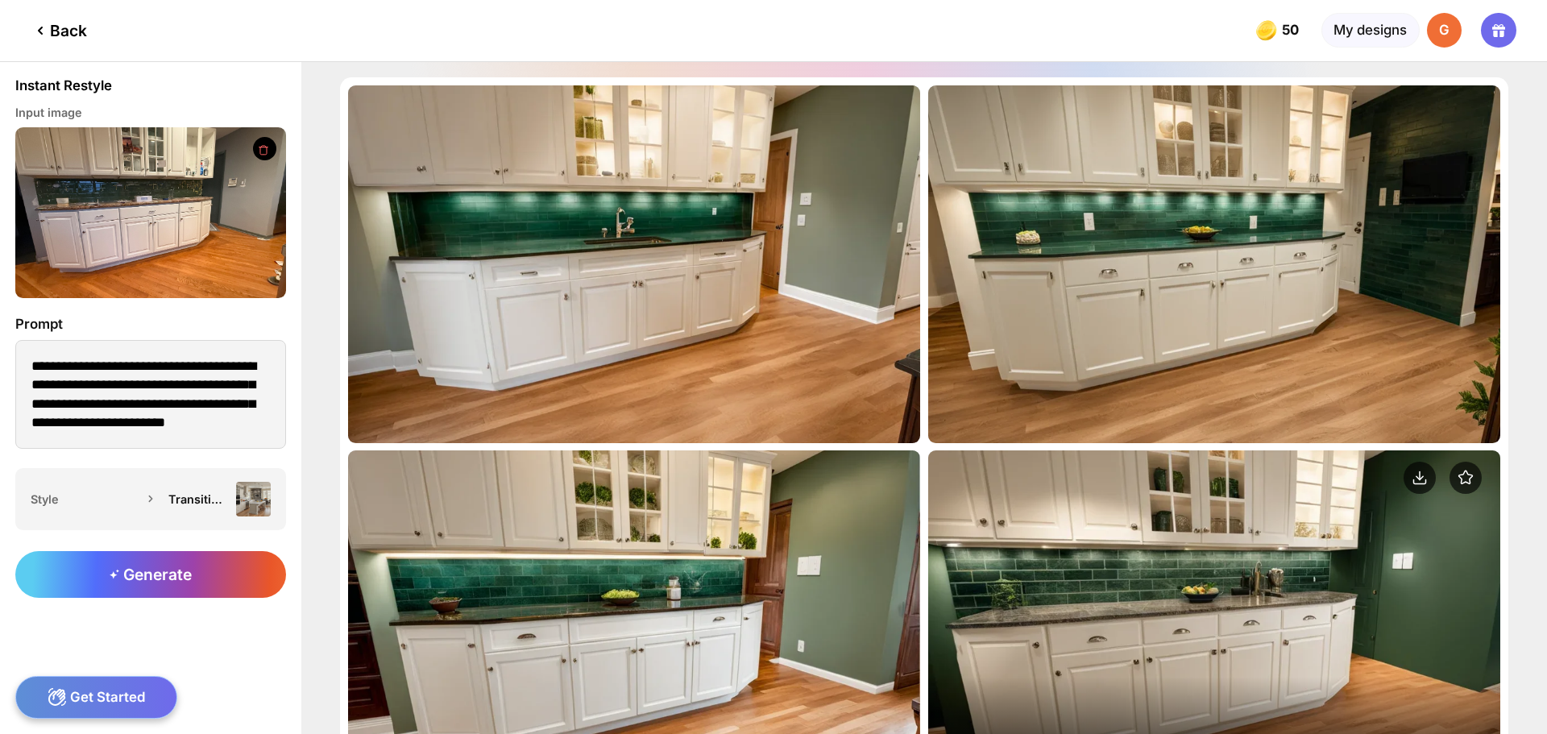
click at [1192, 596] on div "Edit Design" at bounding box center [1214, 629] width 572 height 358
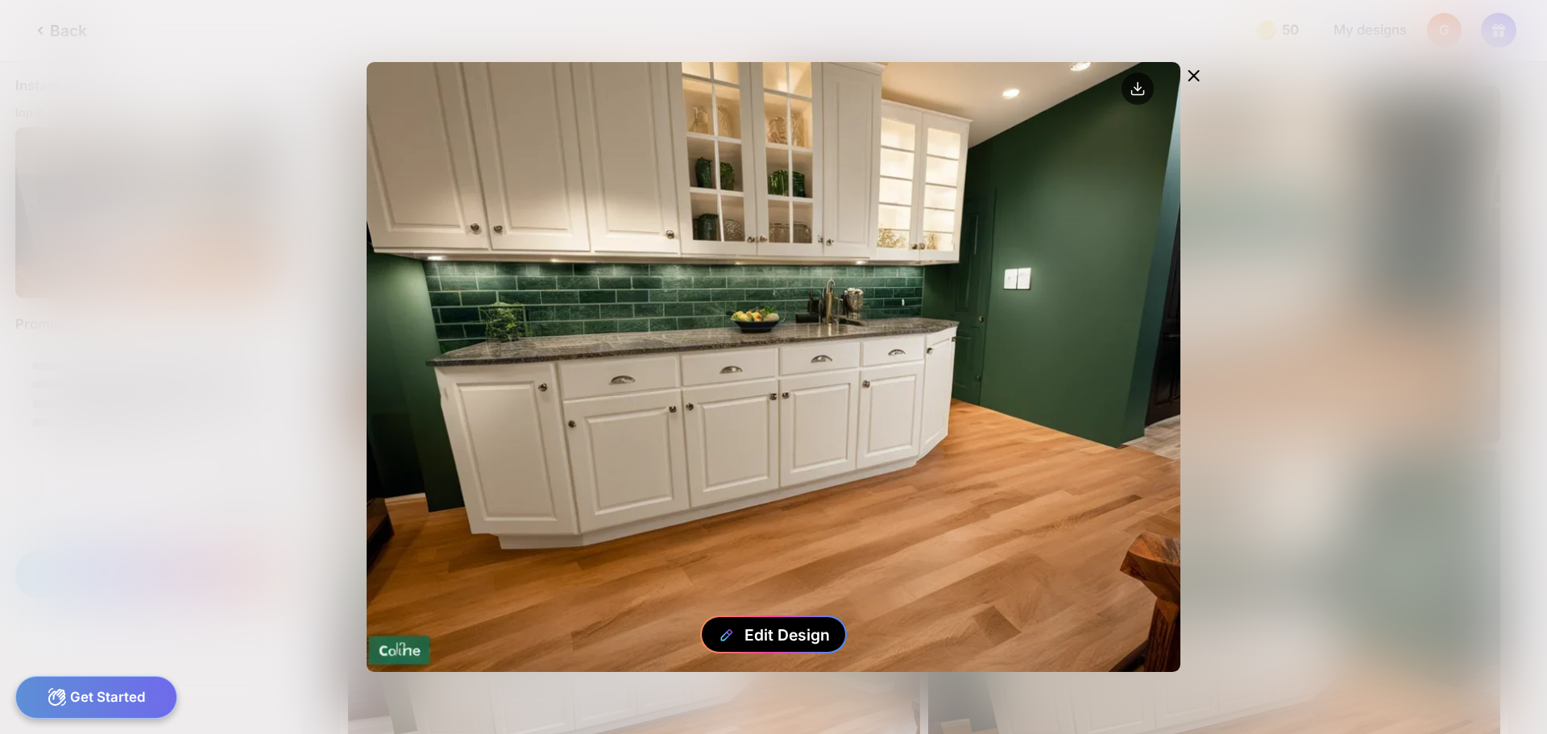
click at [811, 625] on div "Edit Design" at bounding box center [786, 634] width 85 height 19
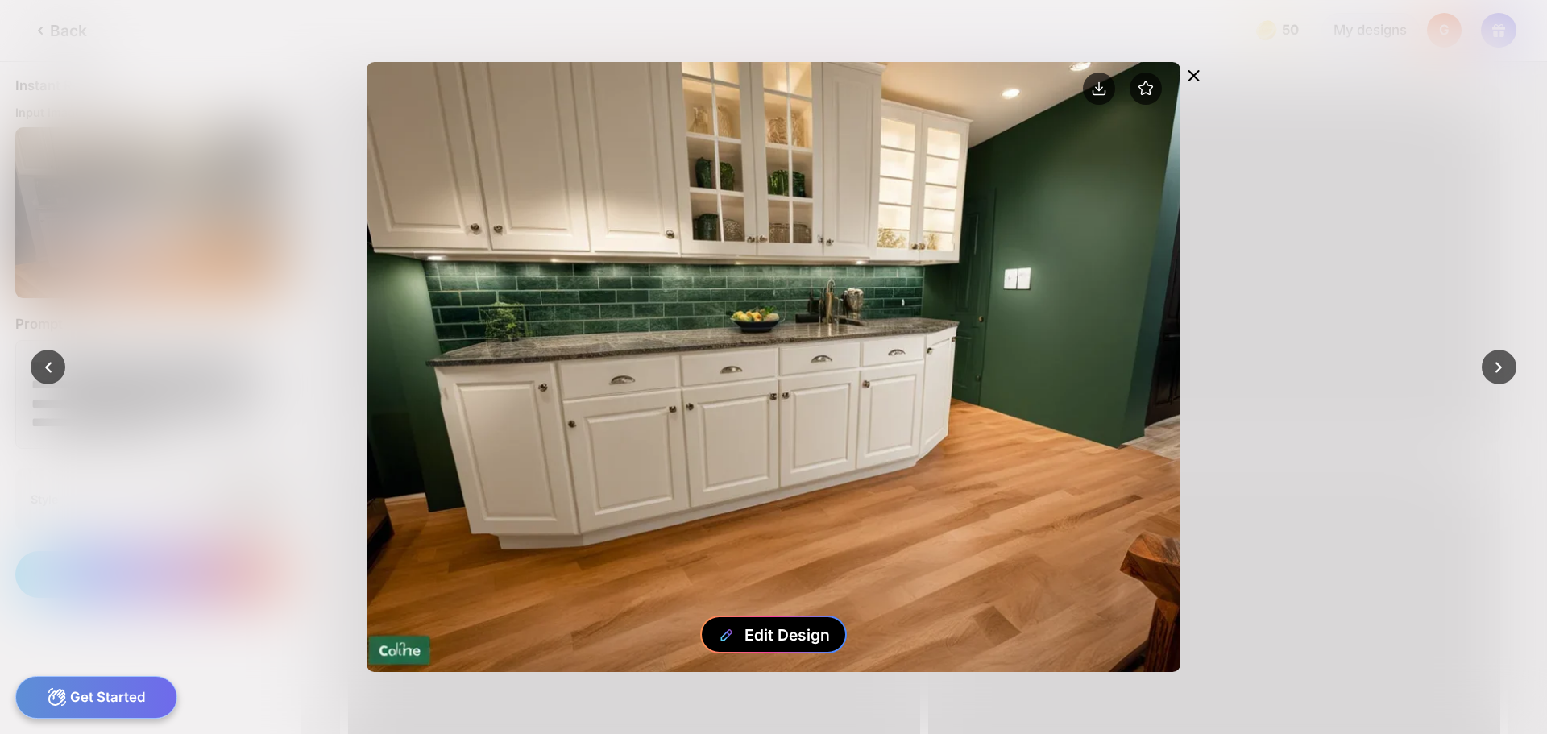
click at [811, 625] on div "Edit Design" at bounding box center [786, 634] width 85 height 19
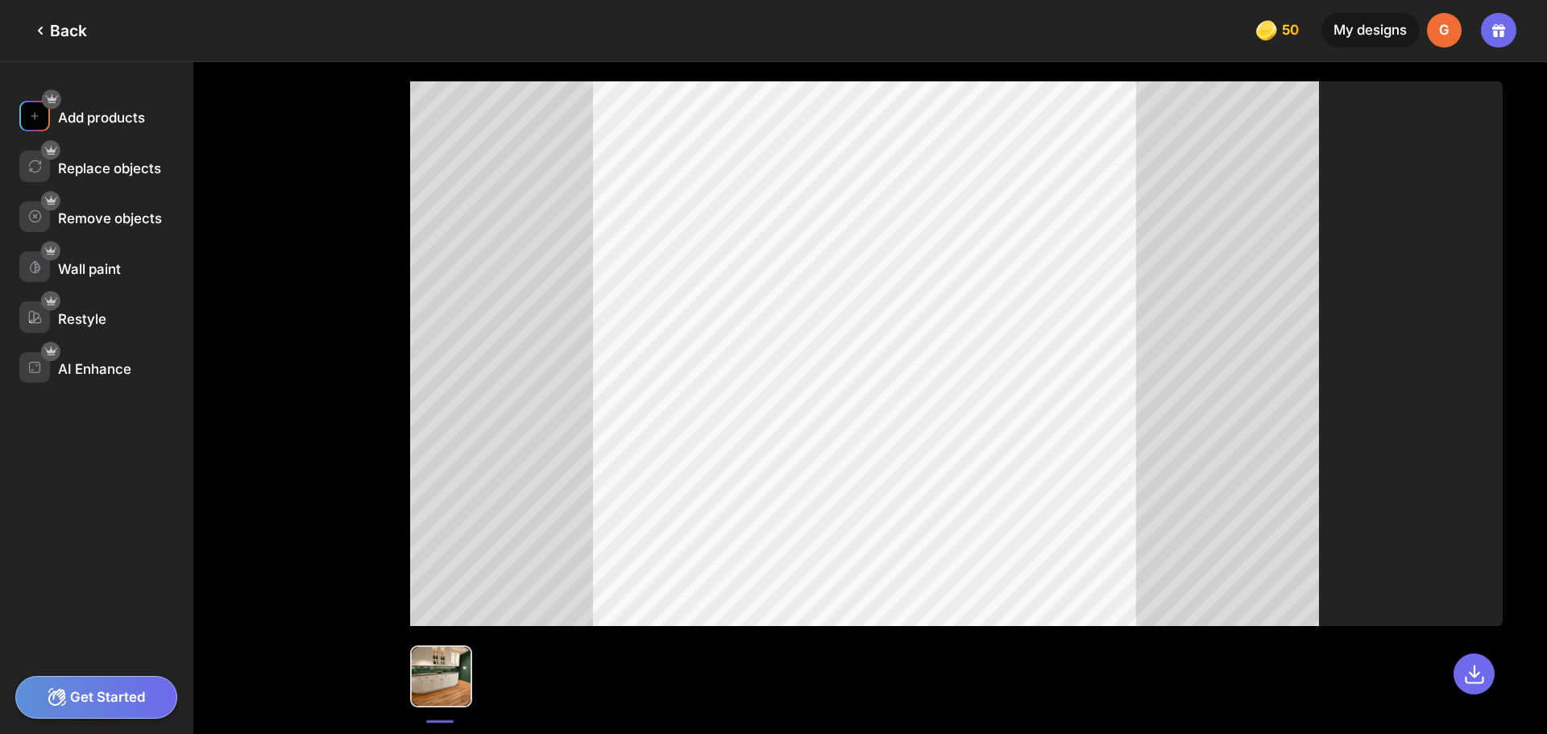
click at [118, 122] on div "Add products" at bounding box center [101, 118] width 87 height 16
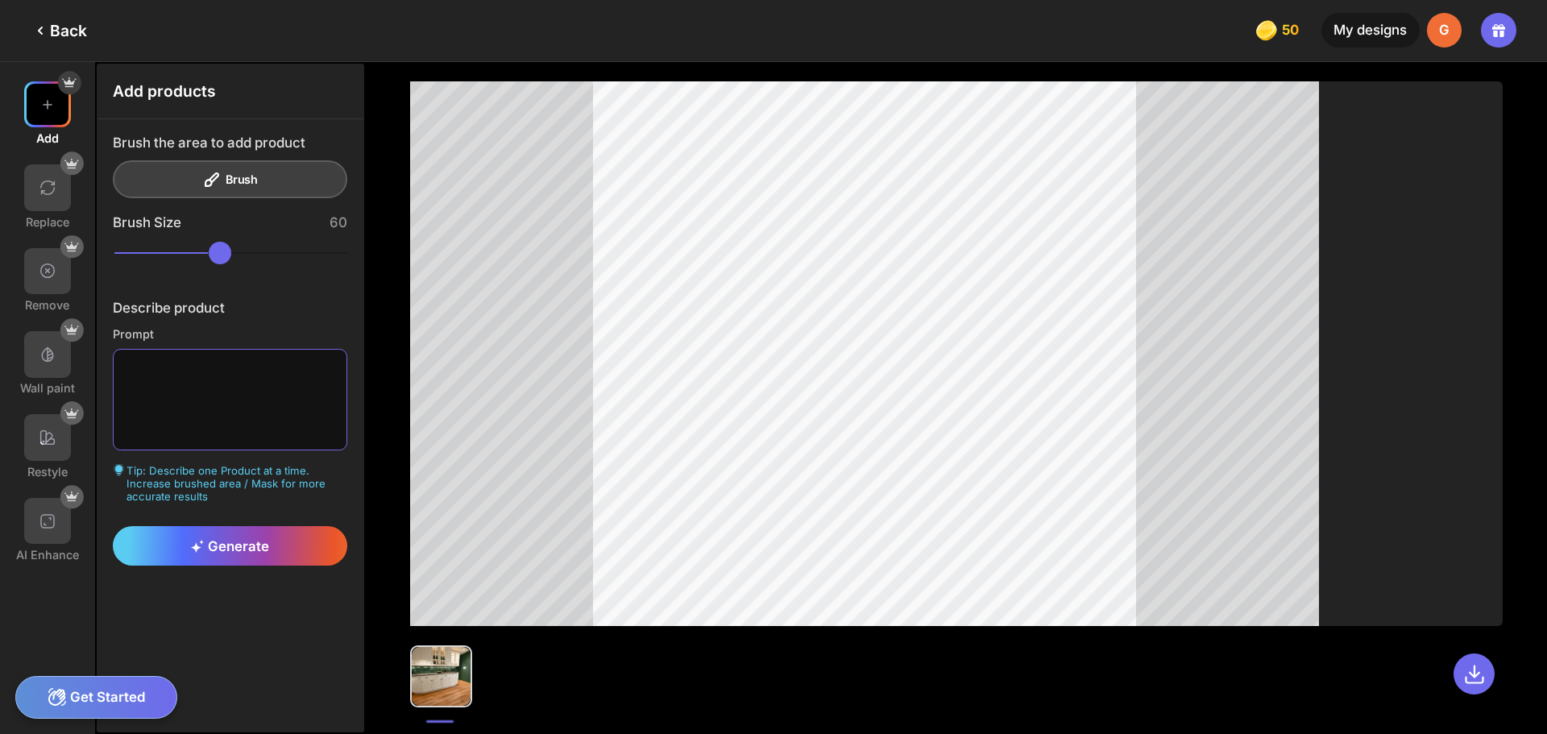
click at [260, 392] on textarea at bounding box center [230, 400] width 235 height 102
click at [234, 541] on span "Generate" at bounding box center [230, 546] width 78 height 16
click at [317, 370] on textarea "**********" at bounding box center [230, 400] width 235 height 102
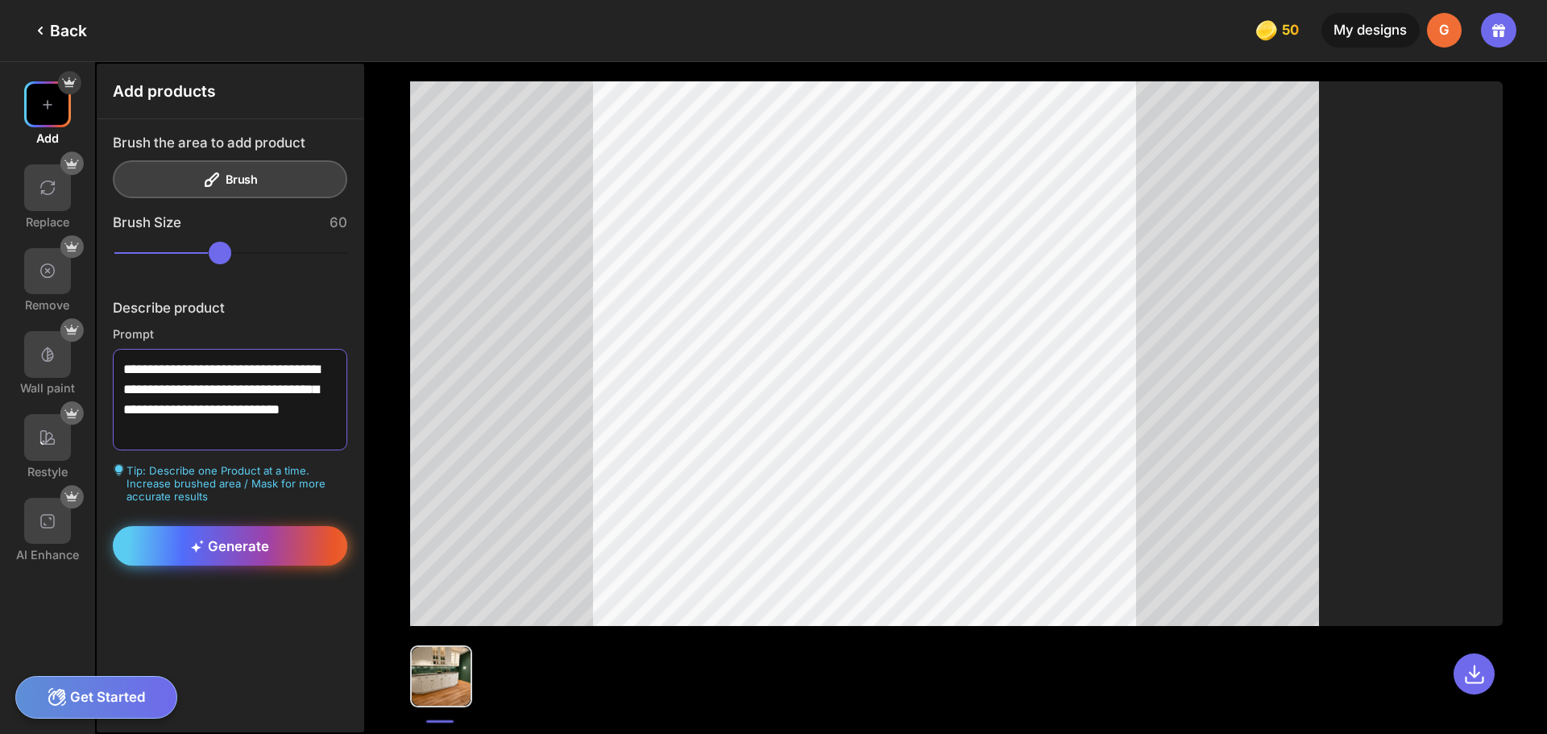
type textarea "**********"
click at [243, 533] on div "Generate" at bounding box center [230, 545] width 235 height 39
click at [263, 551] on span "Generate" at bounding box center [230, 546] width 78 height 16
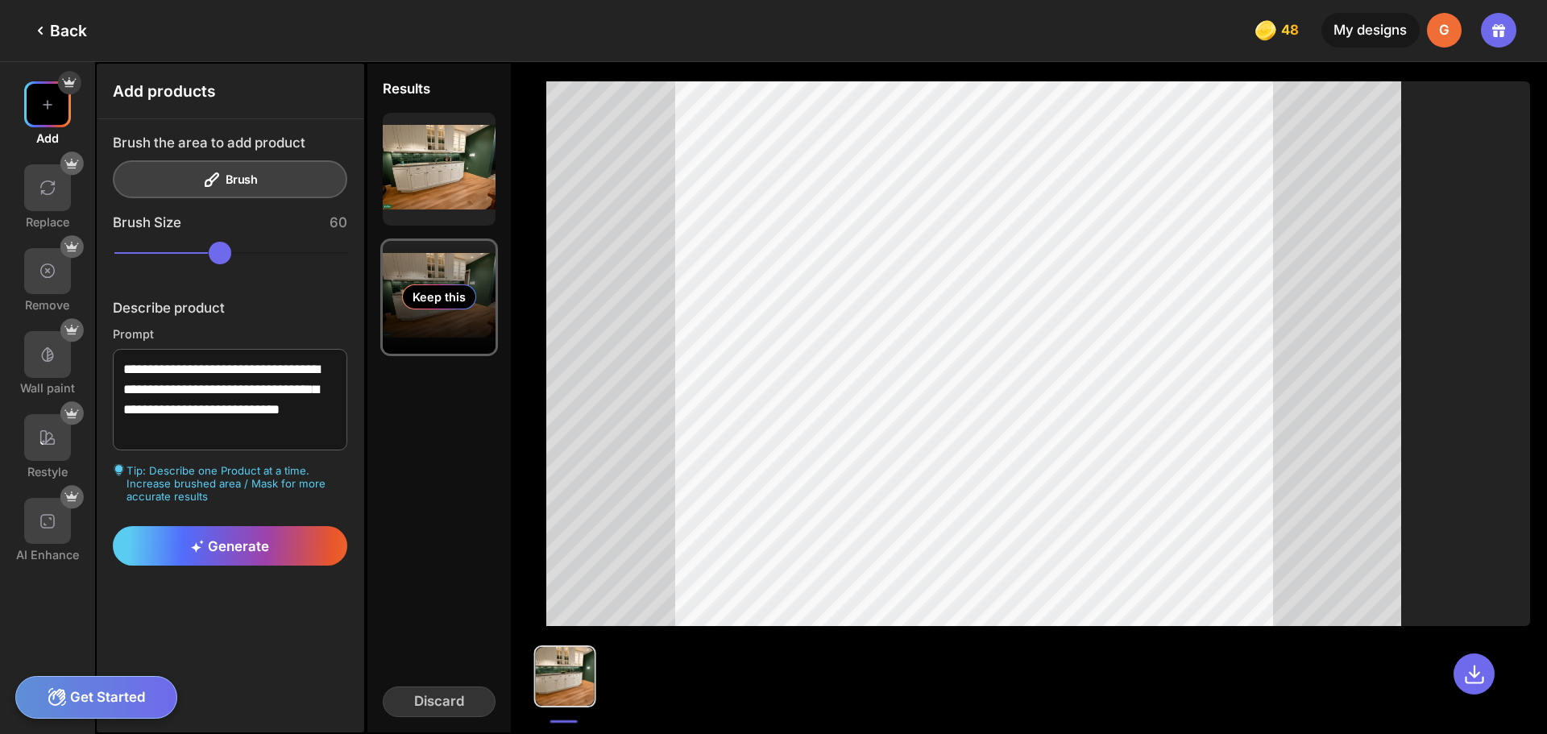
click at [429, 279] on div "Keep this" at bounding box center [439, 297] width 113 height 113
click at [36, 24] on icon at bounding box center [40, 30] width 19 height 19
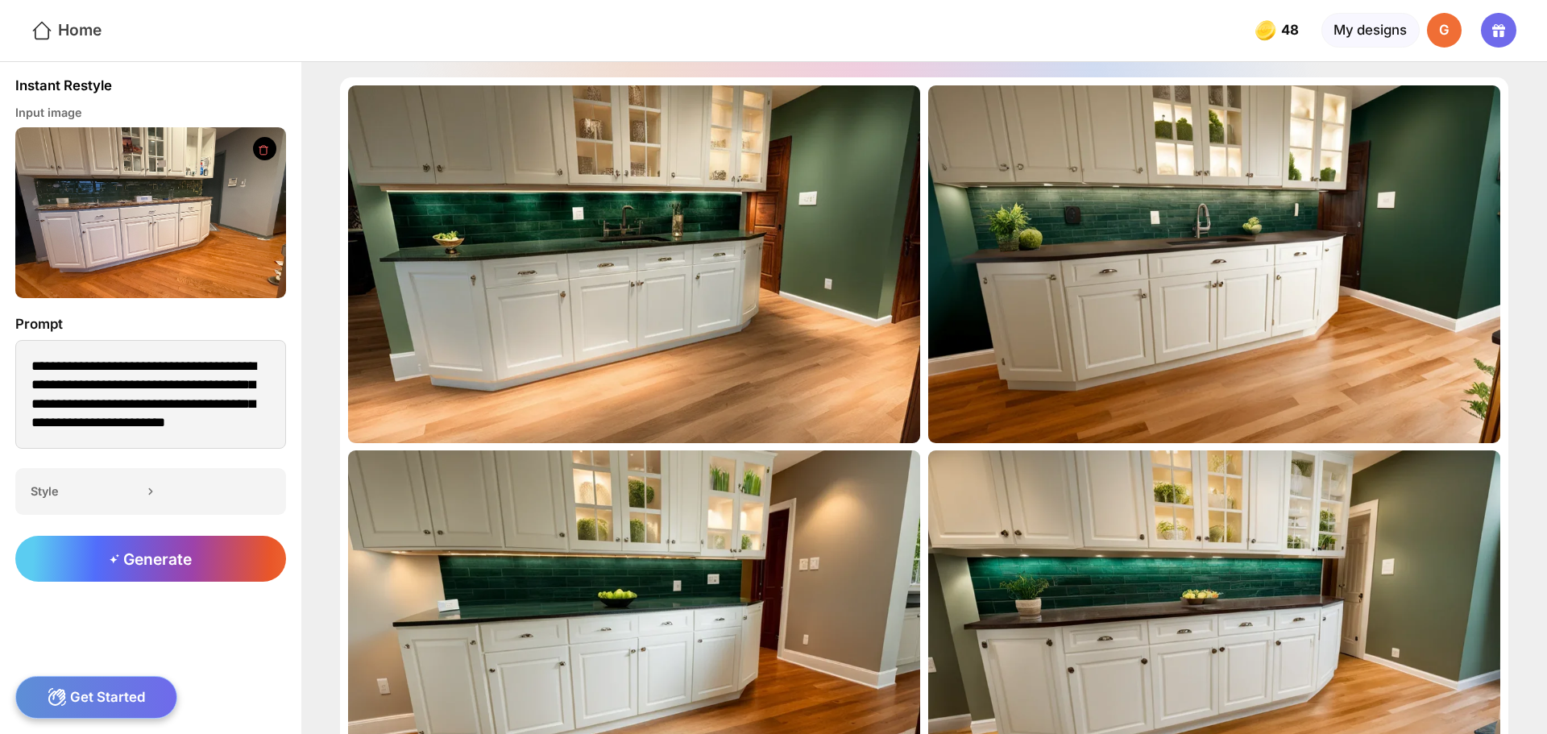
click at [37, 25] on icon at bounding box center [42, 30] width 23 height 23
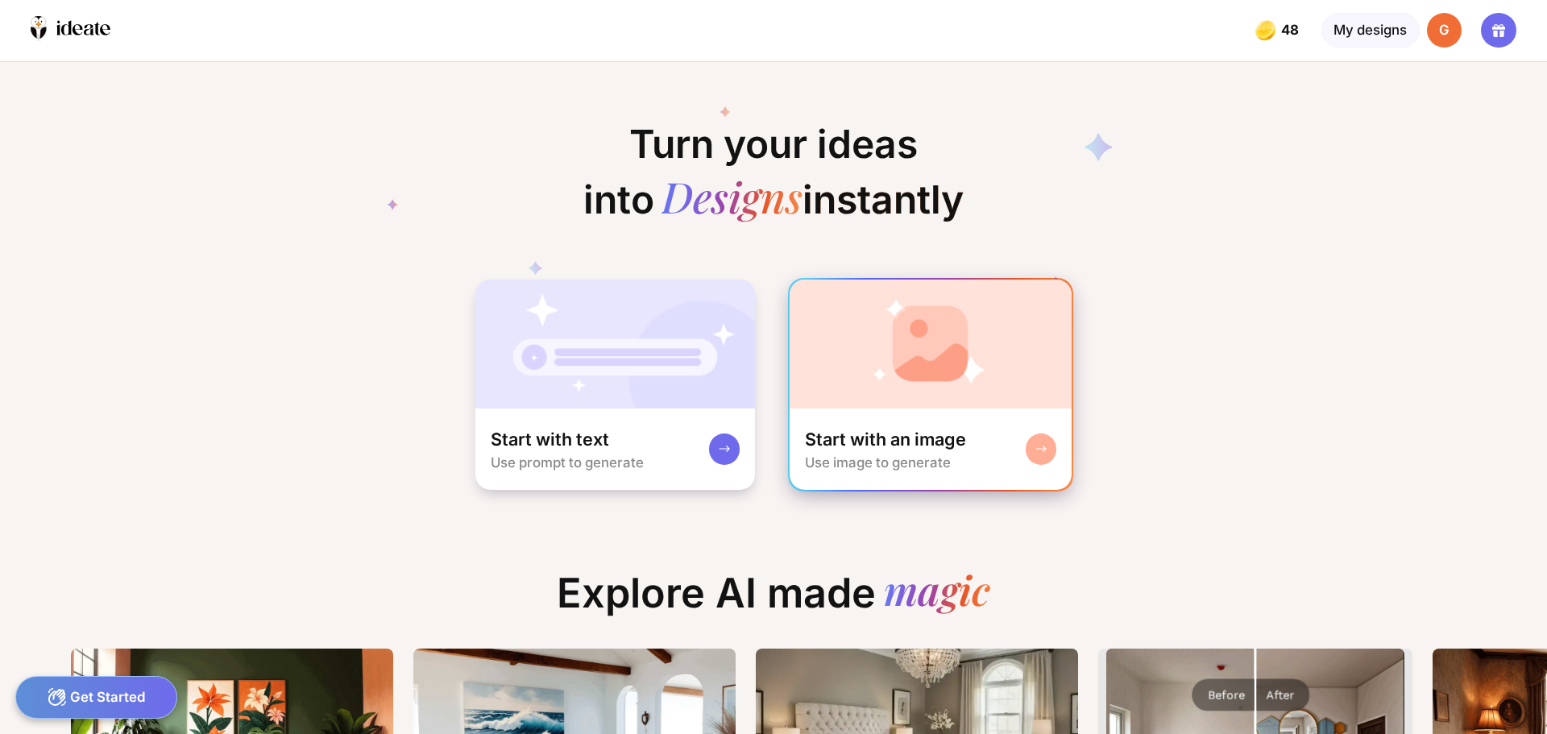
click at [880, 437] on div "Start with an image" at bounding box center [885, 439] width 161 height 23
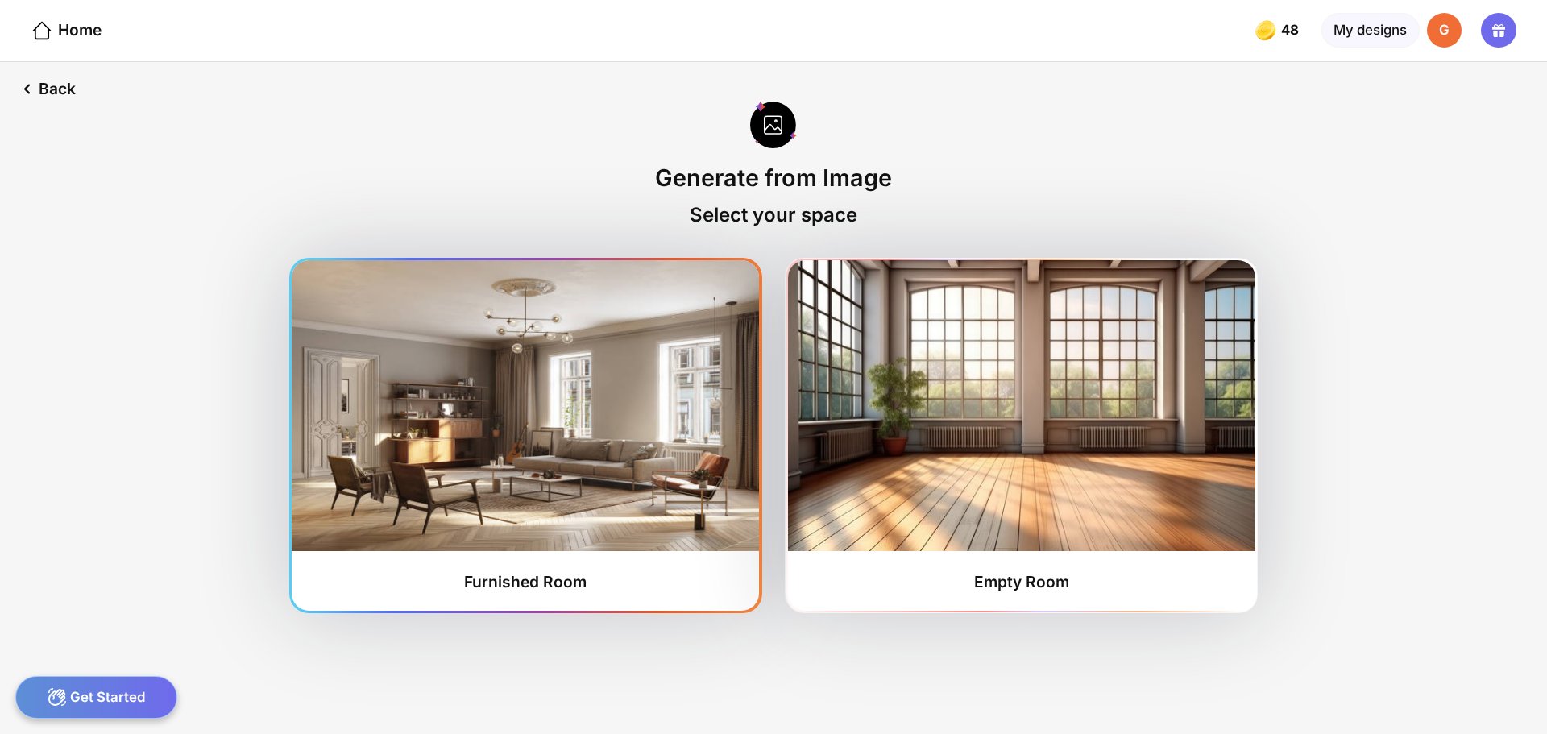
click at [556, 577] on div "Furnished Room" at bounding box center [525, 581] width 122 height 19
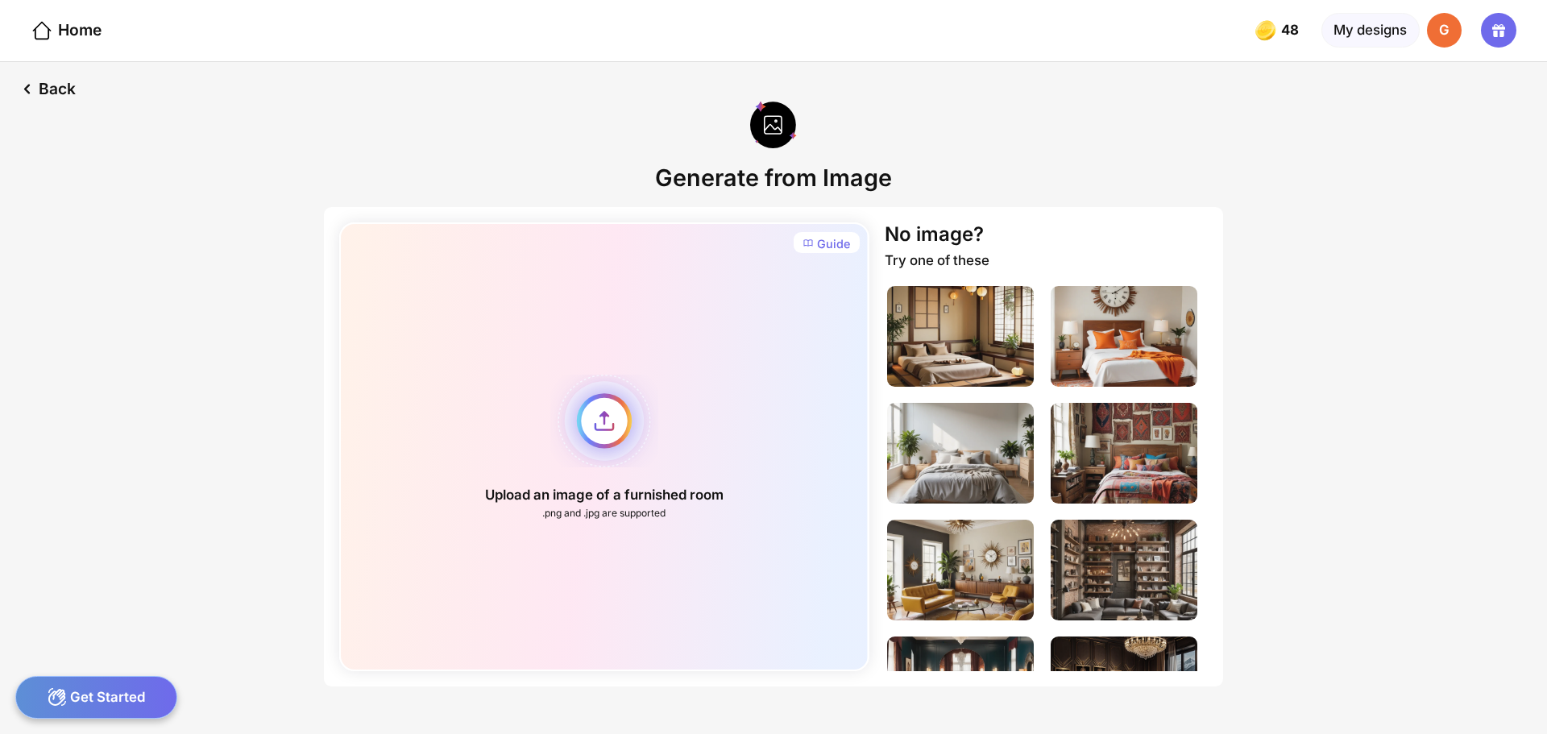
click at [592, 425] on div "Upload an image of a furnished room .png and .jpg are supported" at bounding box center [603, 446] width 529 height 449
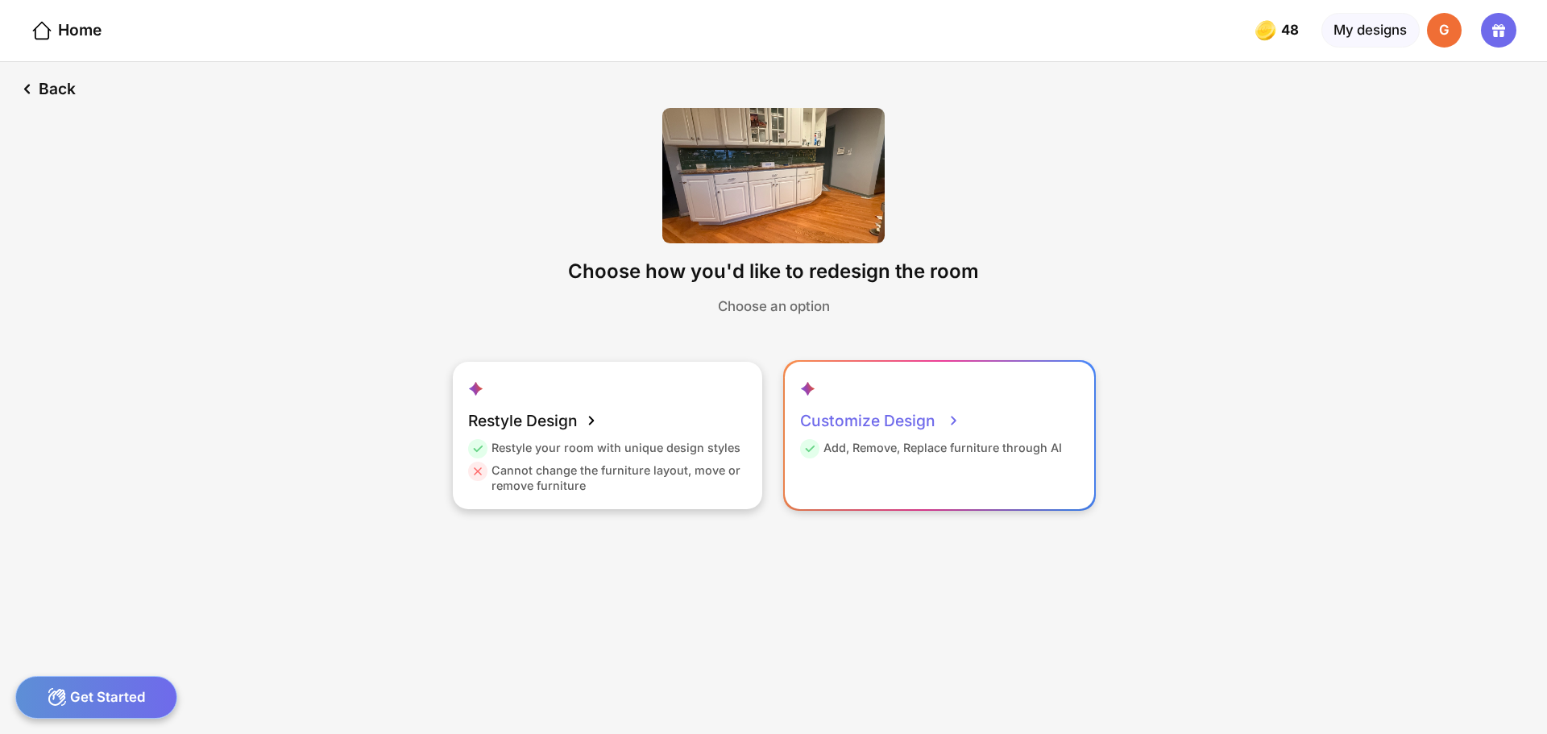
click at [1004, 452] on div "Add, Remove, Replace furniture through AI" at bounding box center [931, 451] width 262 height 23
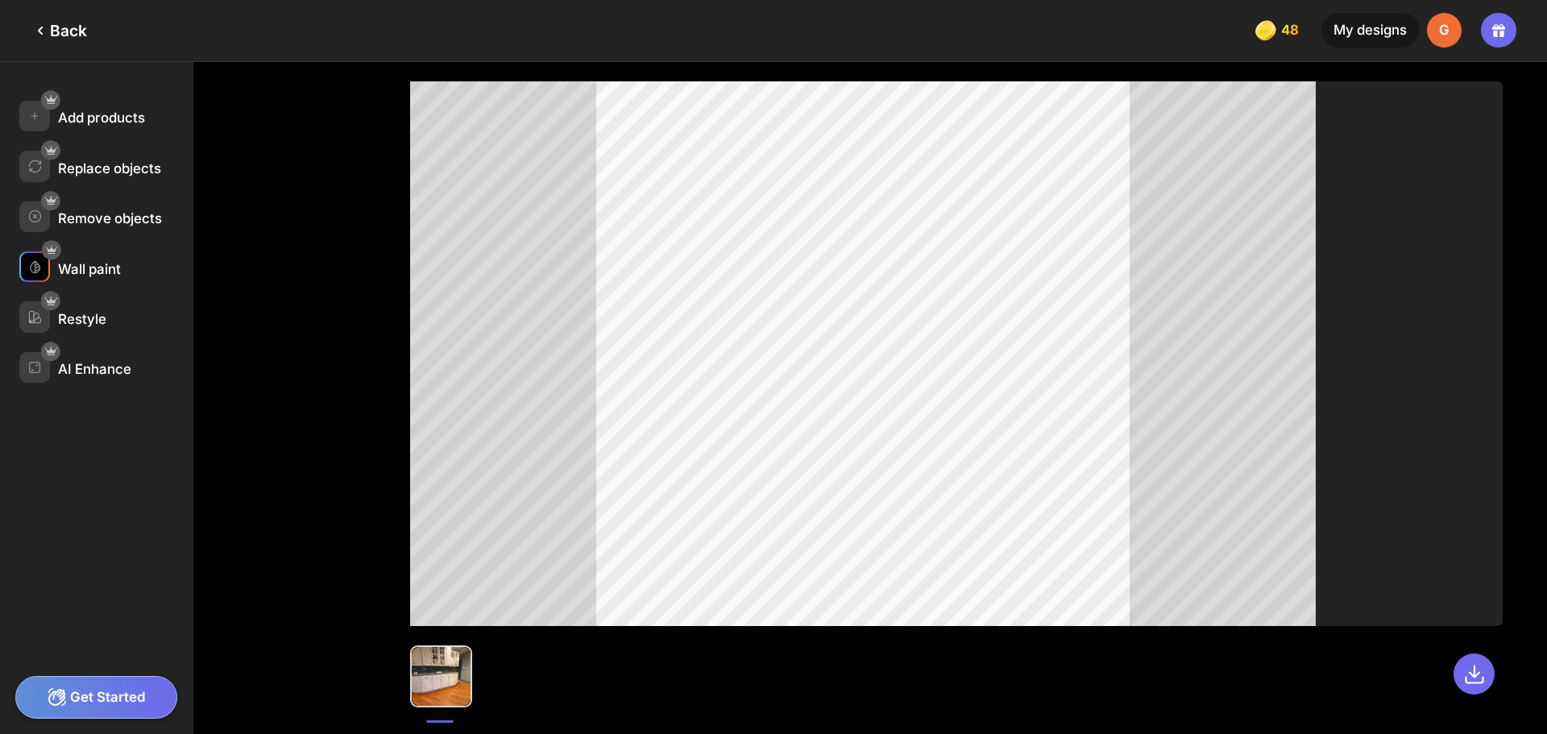
click at [113, 267] on div "Wall paint" at bounding box center [89, 269] width 63 height 16
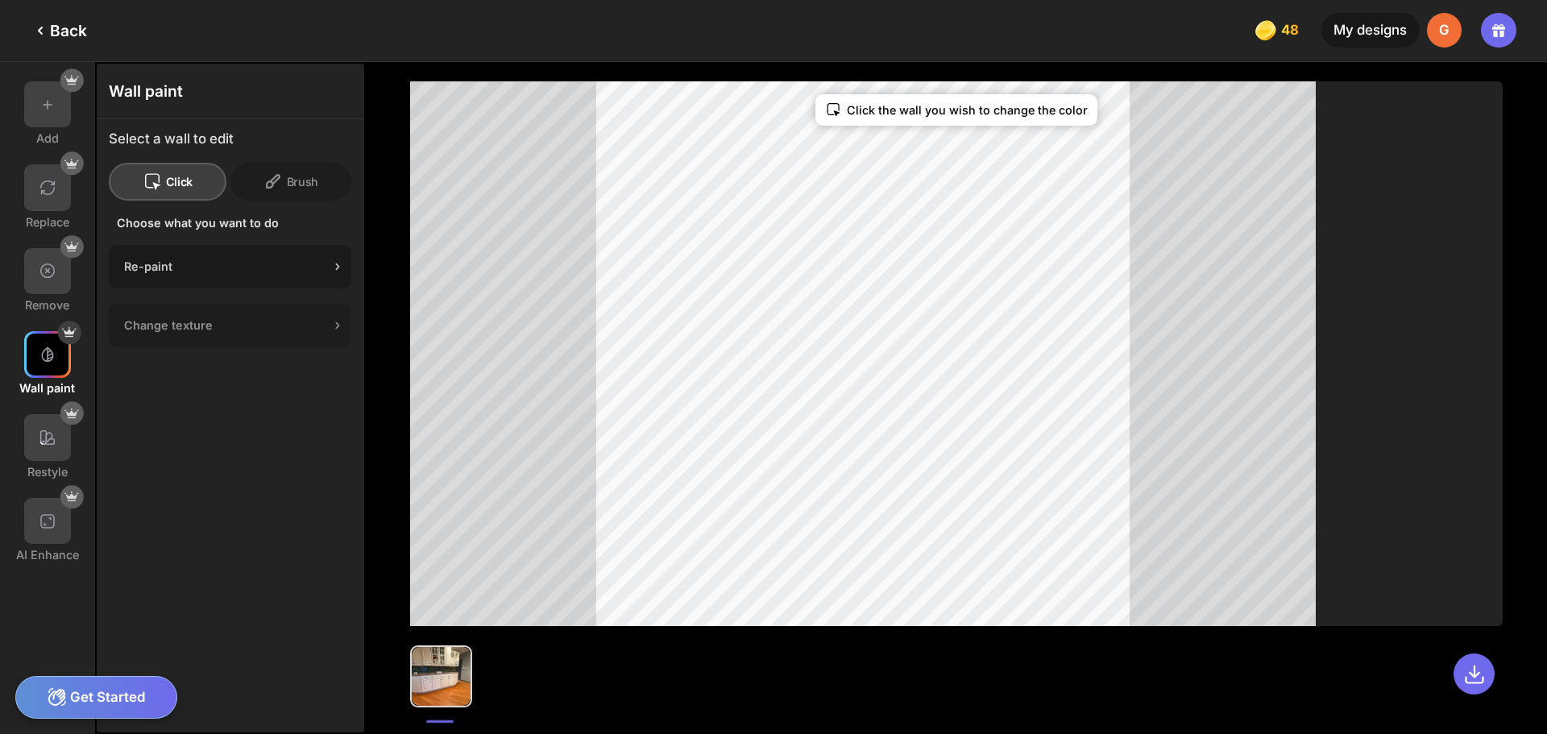
click at [239, 259] on div "Re-paint" at bounding box center [230, 267] width 242 height 44
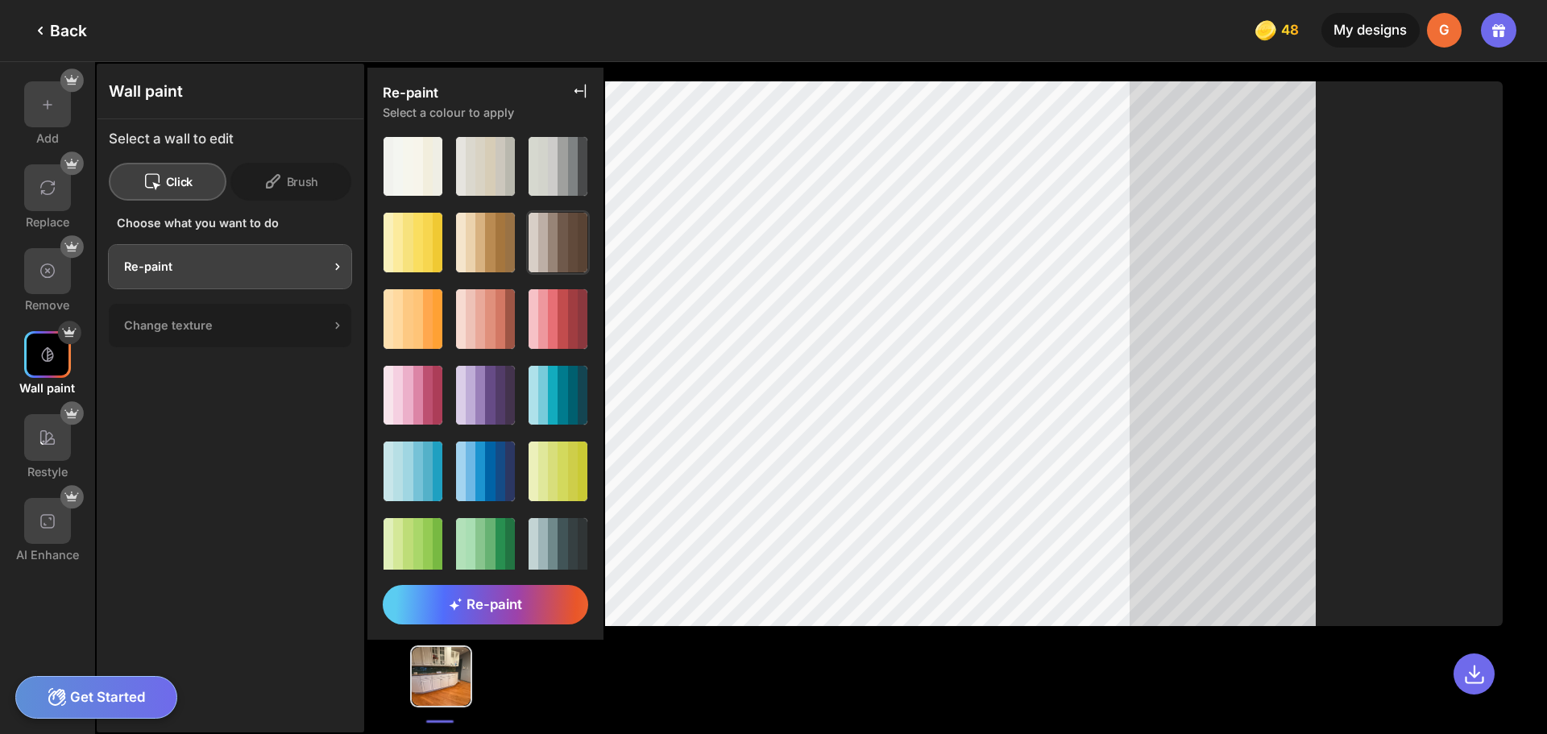
click at [540, 258] on div at bounding box center [543, 242] width 10 height 59
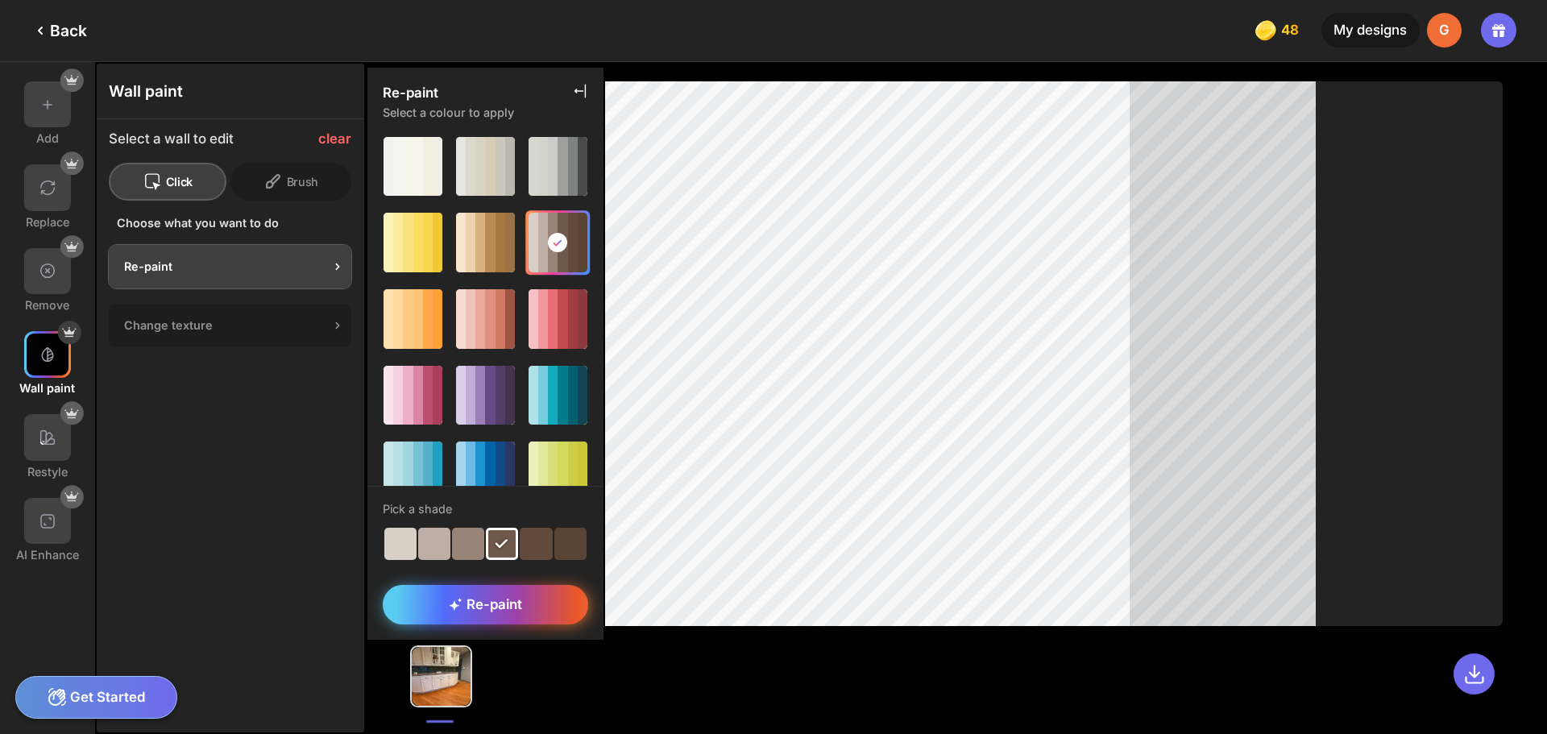
click at [541, 609] on div "Re-paint" at bounding box center [485, 604] width 205 height 39
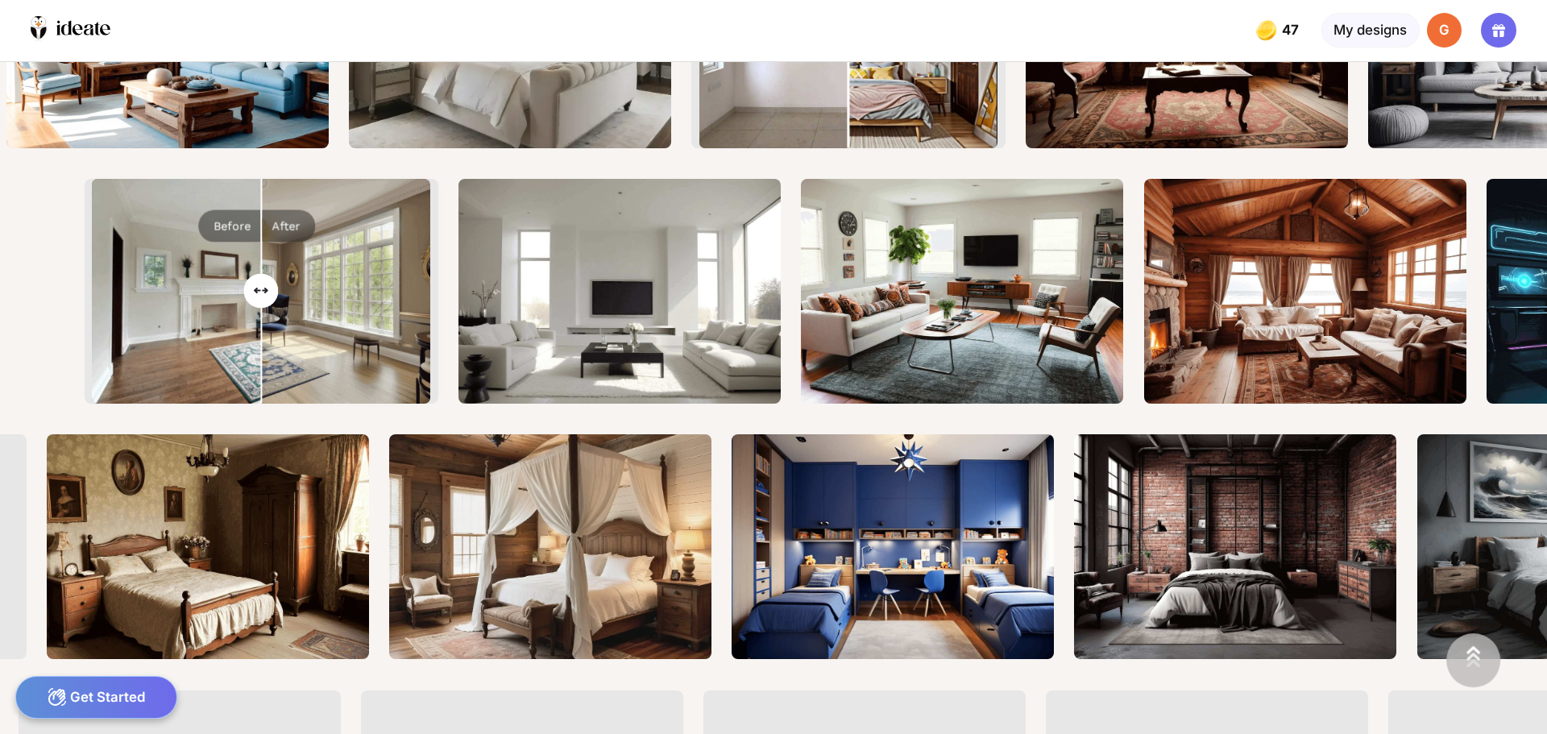
click at [1432, 20] on div "G" at bounding box center [1444, 30] width 35 height 35
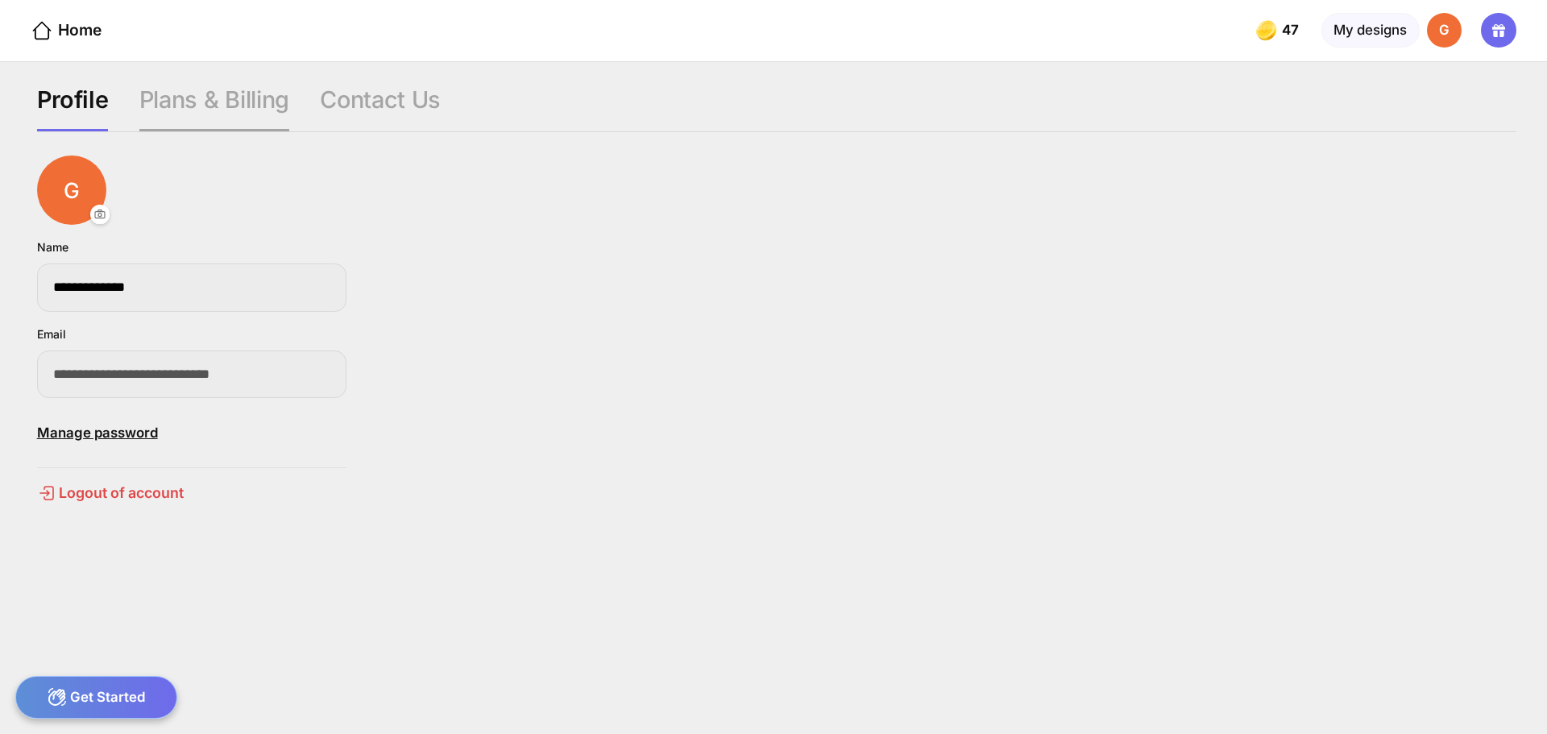
click at [320, 85] on div "Plans & Billing" at bounding box center [380, 108] width 121 height 46
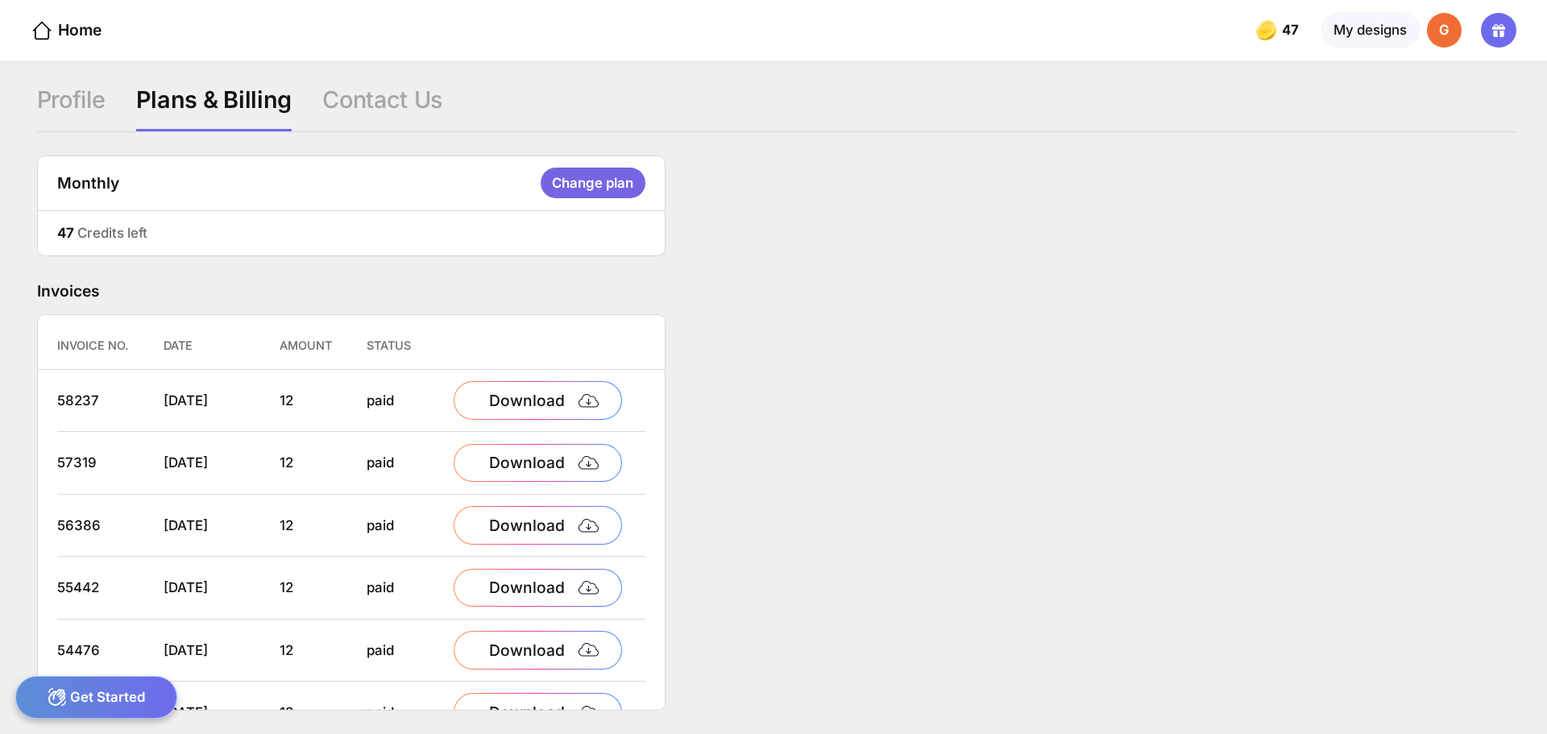
click at [581, 172] on div "Change plan" at bounding box center [593, 183] width 105 height 31
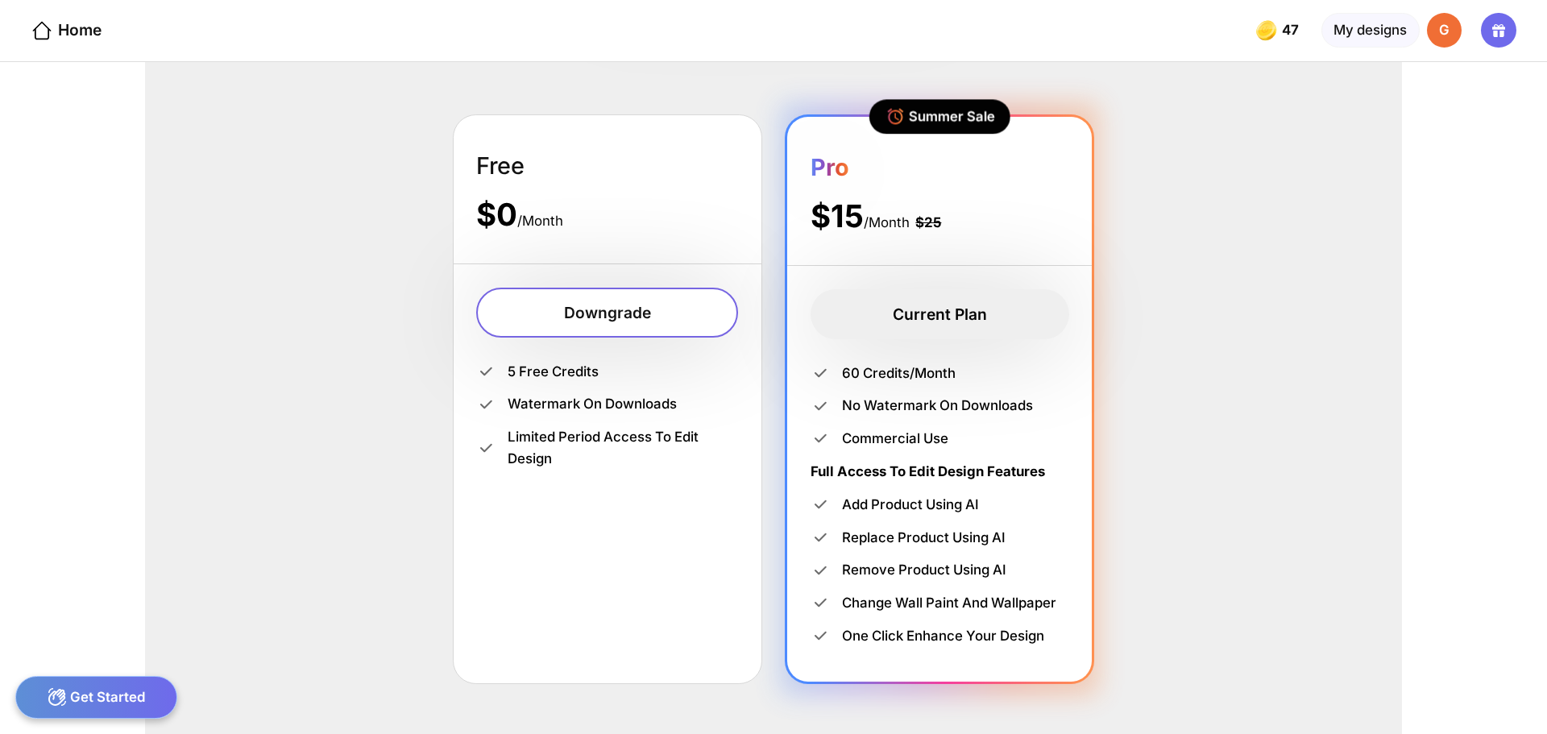
click at [623, 300] on div "Downgrade" at bounding box center [606, 313] width 261 height 50
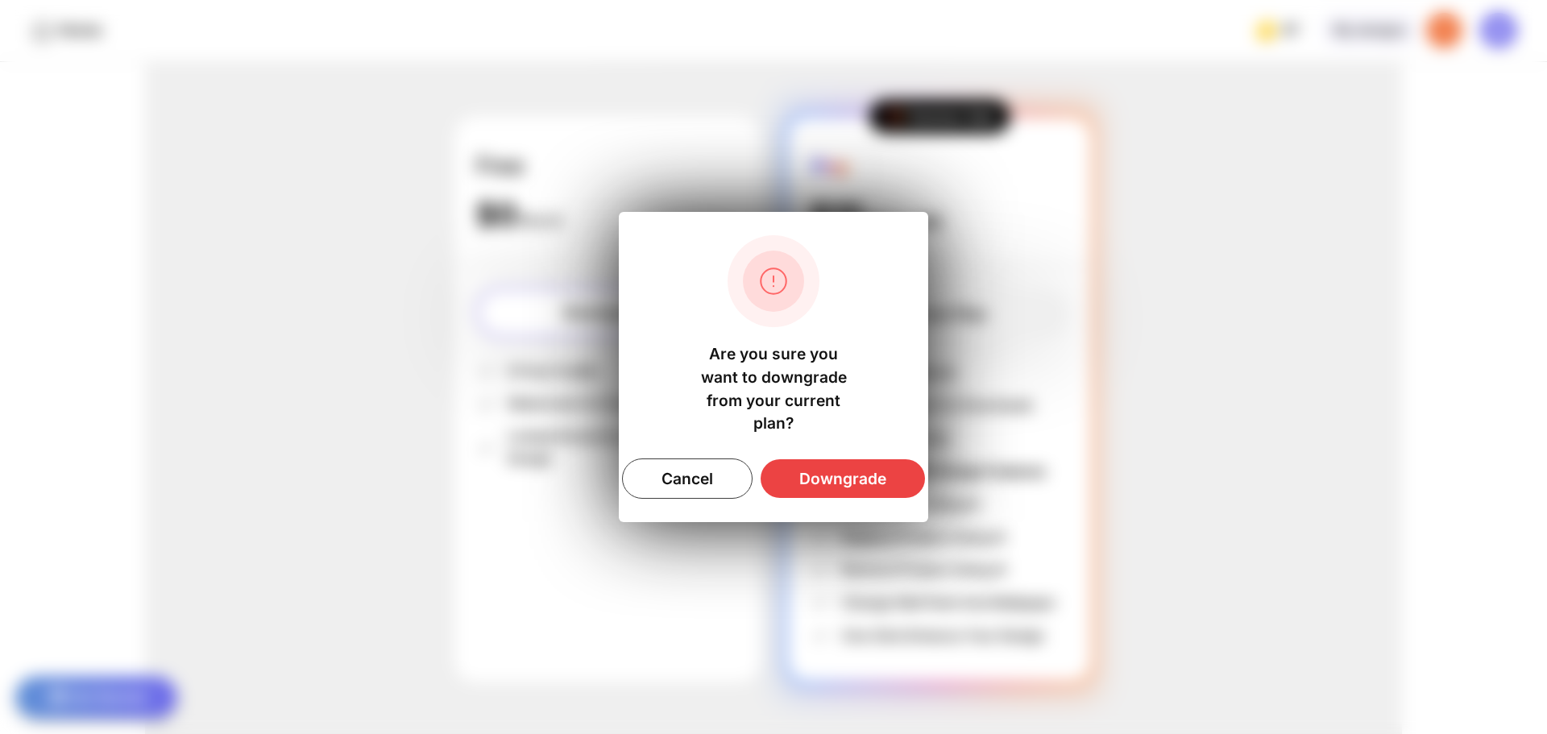
click at [842, 465] on div "Downgrade" at bounding box center [843, 478] width 164 height 39
